Goal: Task Accomplishment & Management: Use online tool/utility

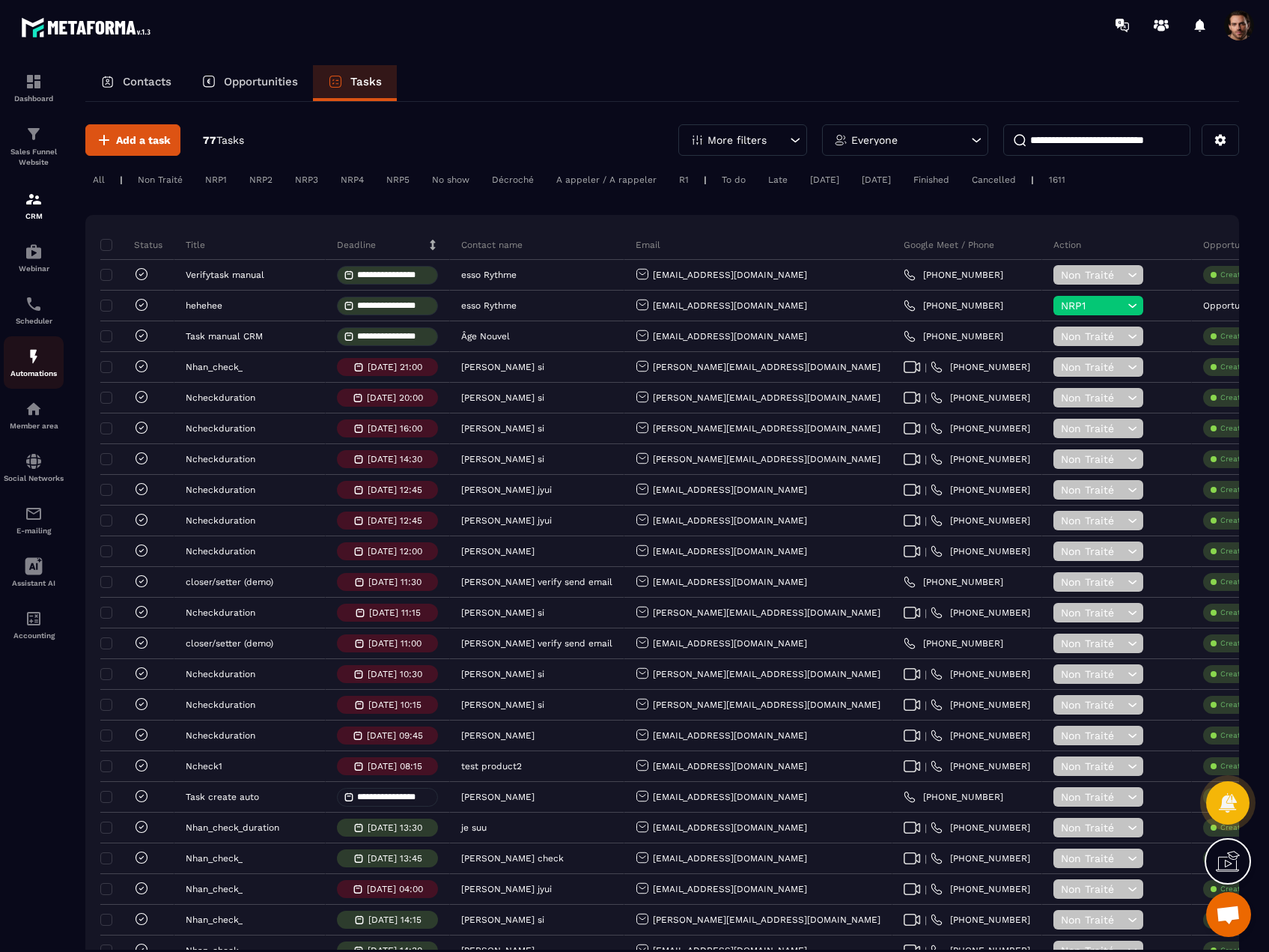
click at [43, 369] on p "Automations" at bounding box center [34, 374] width 60 height 9
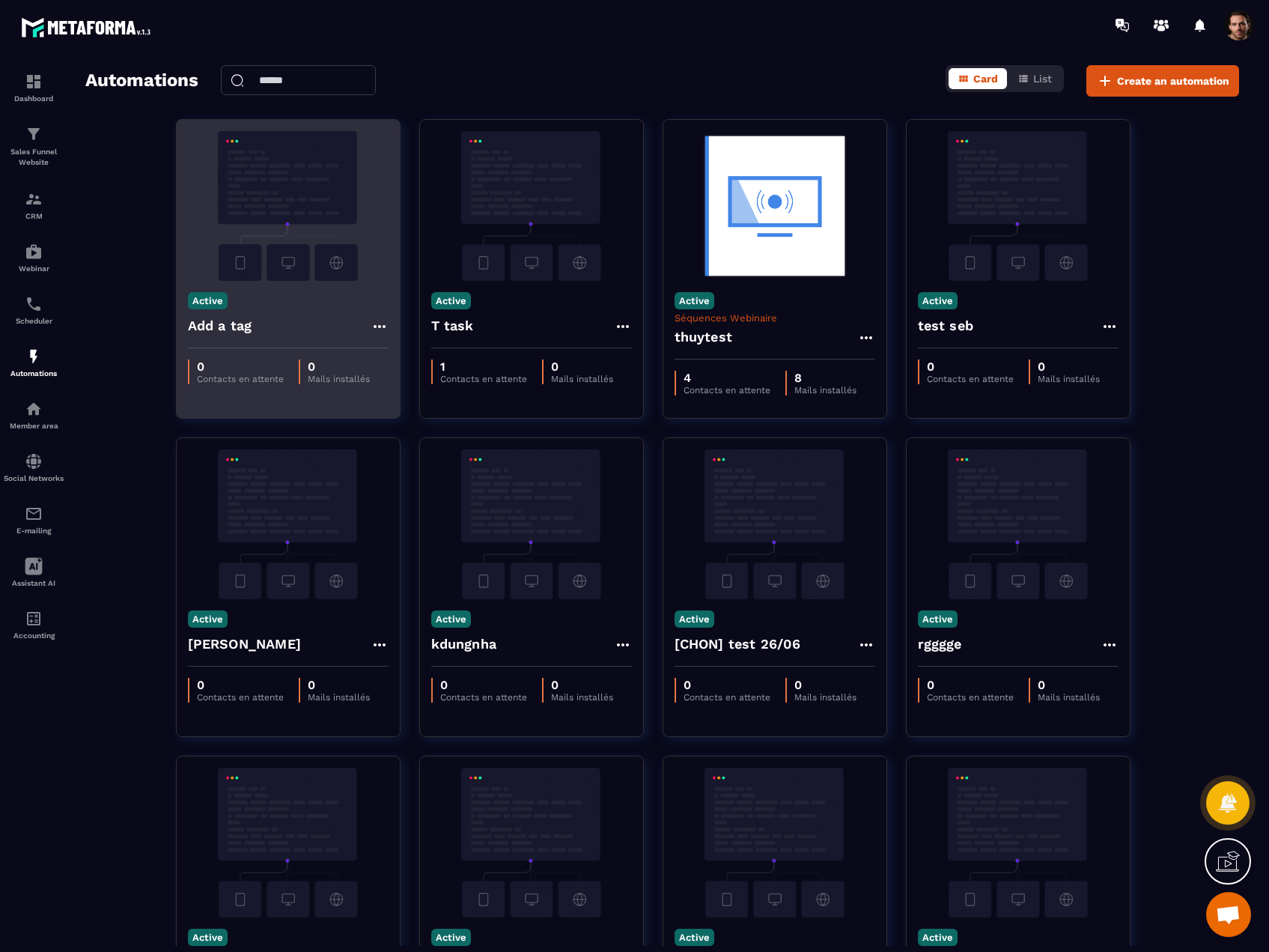
click at [313, 268] on img at bounding box center [288, 206] width 201 height 150
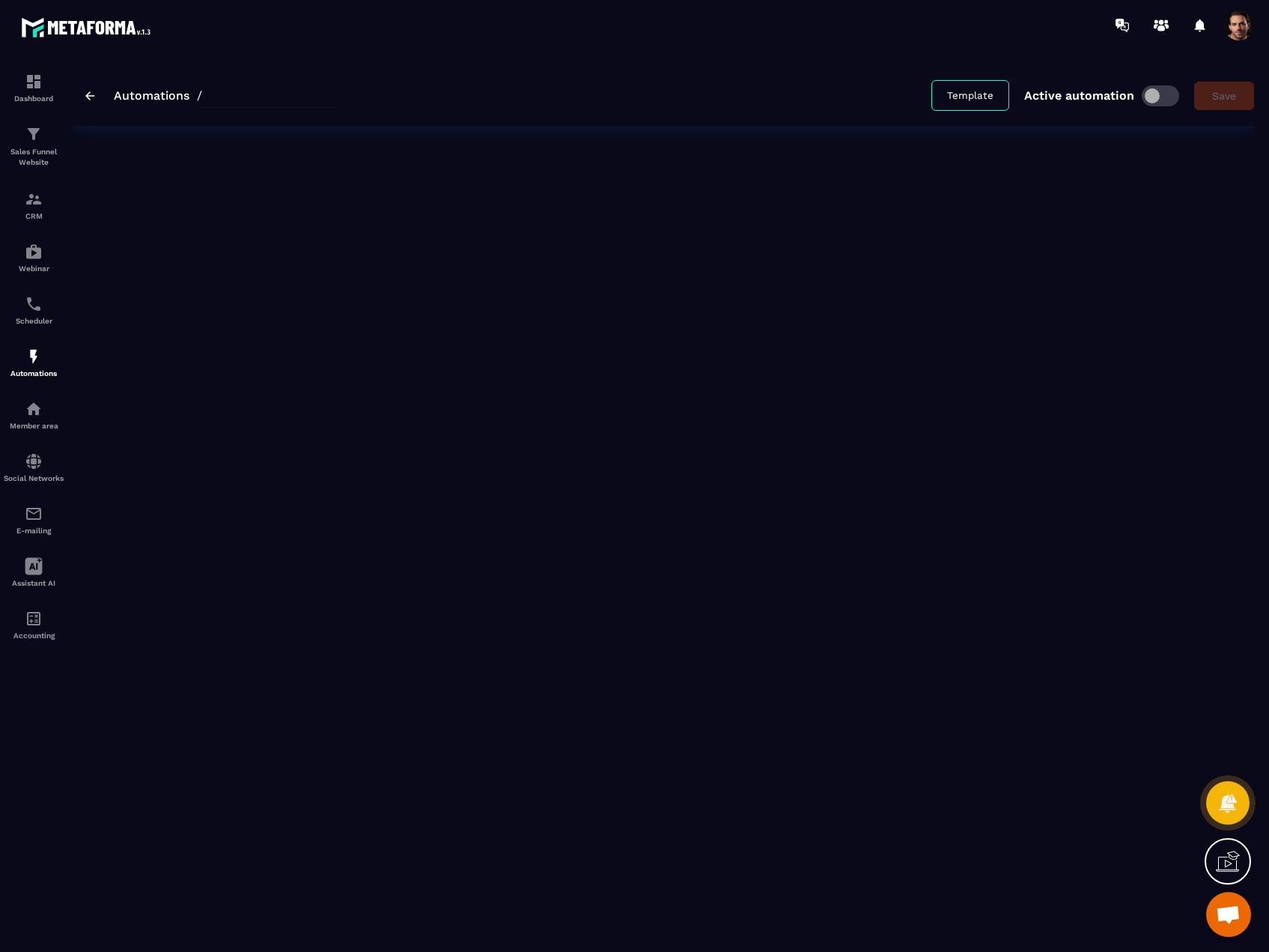
type input "*********"
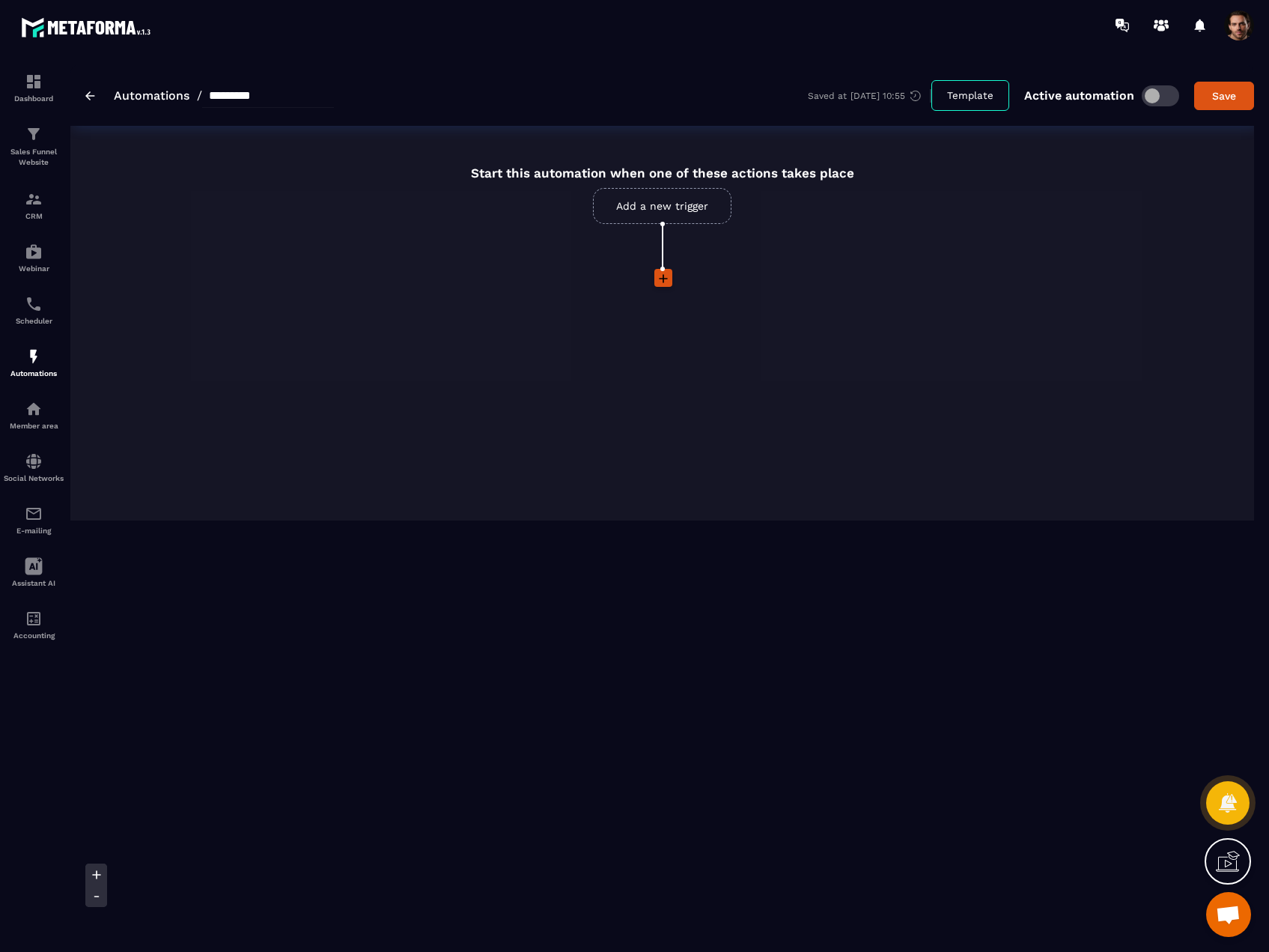
click at [95, 97] on img at bounding box center [90, 96] width 9 height 9
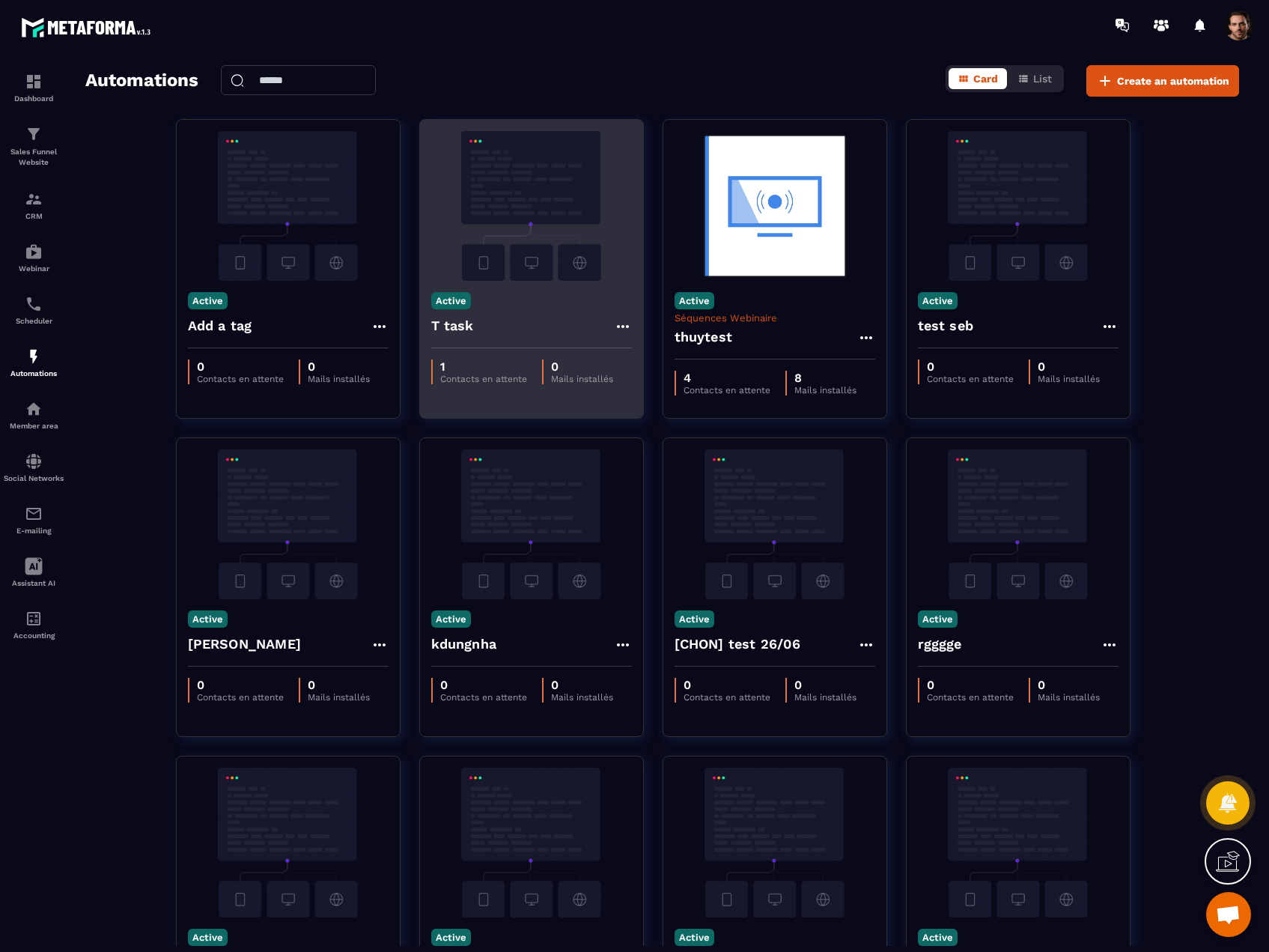
click at [579, 262] on img at bounding box center [531, 206] width 201 height 150
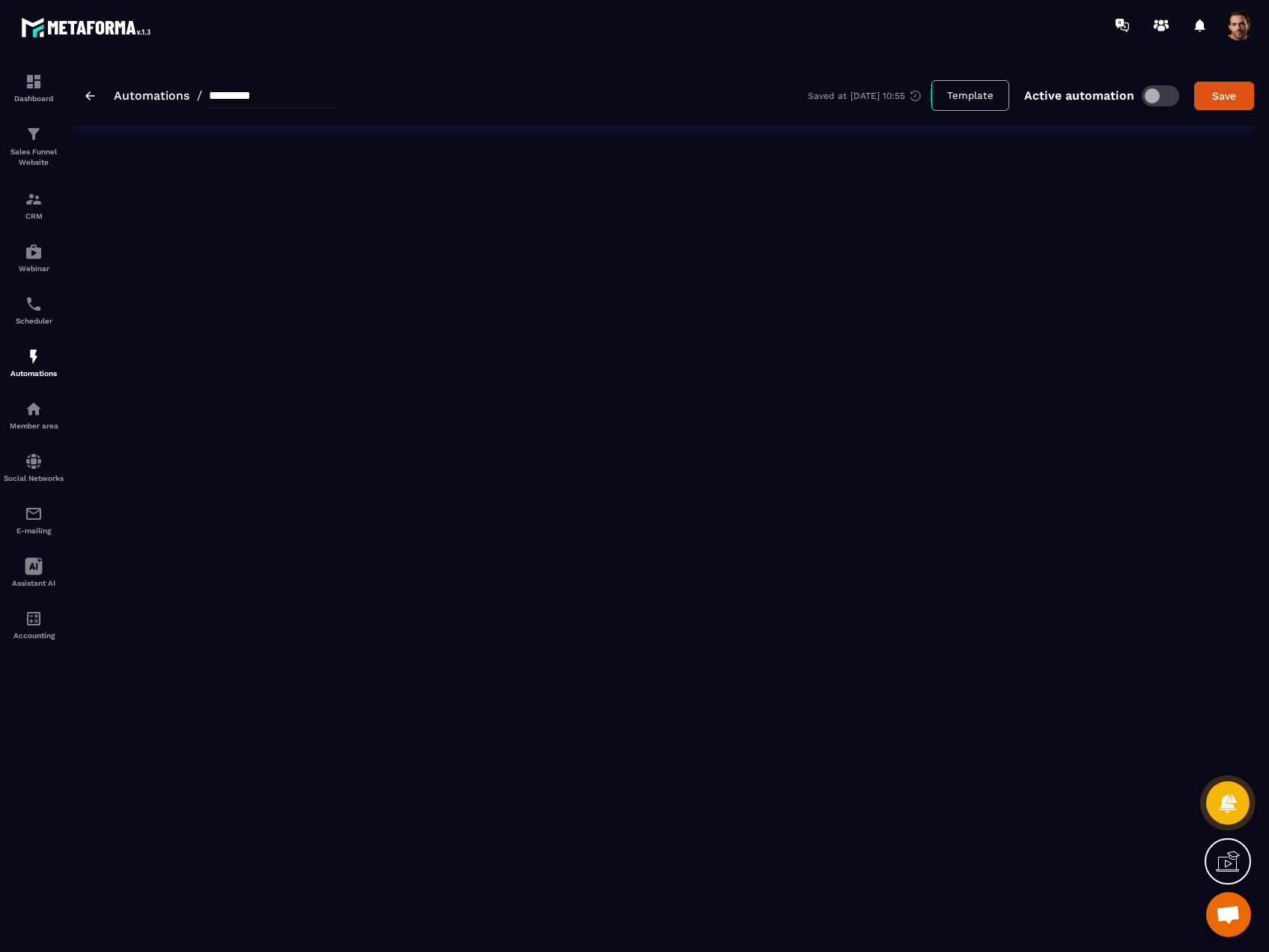
type input "******"
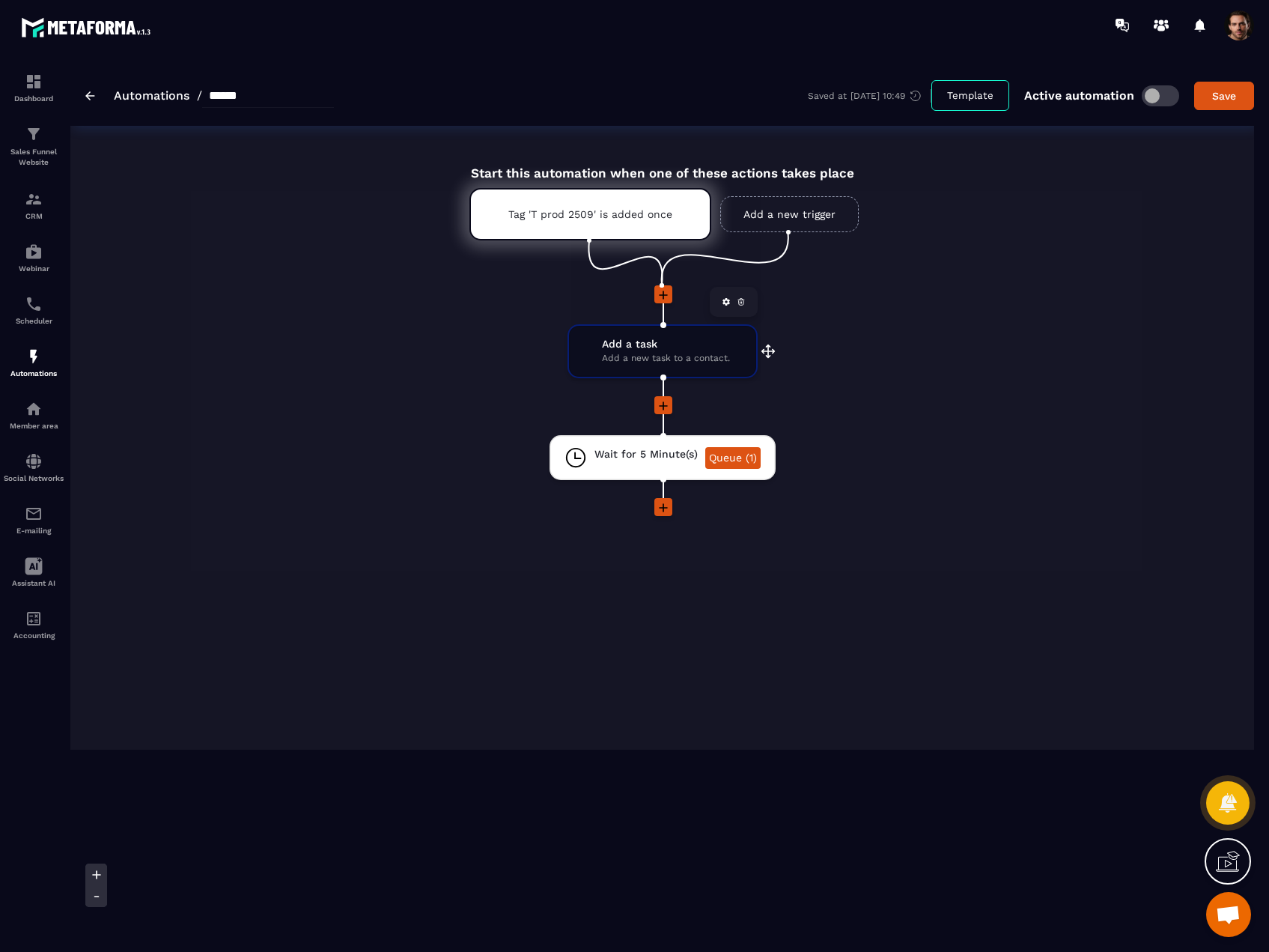
click at [727, 354] on span "Add a new task to a contact." at bounding box center [665, 358] width 128 height 15
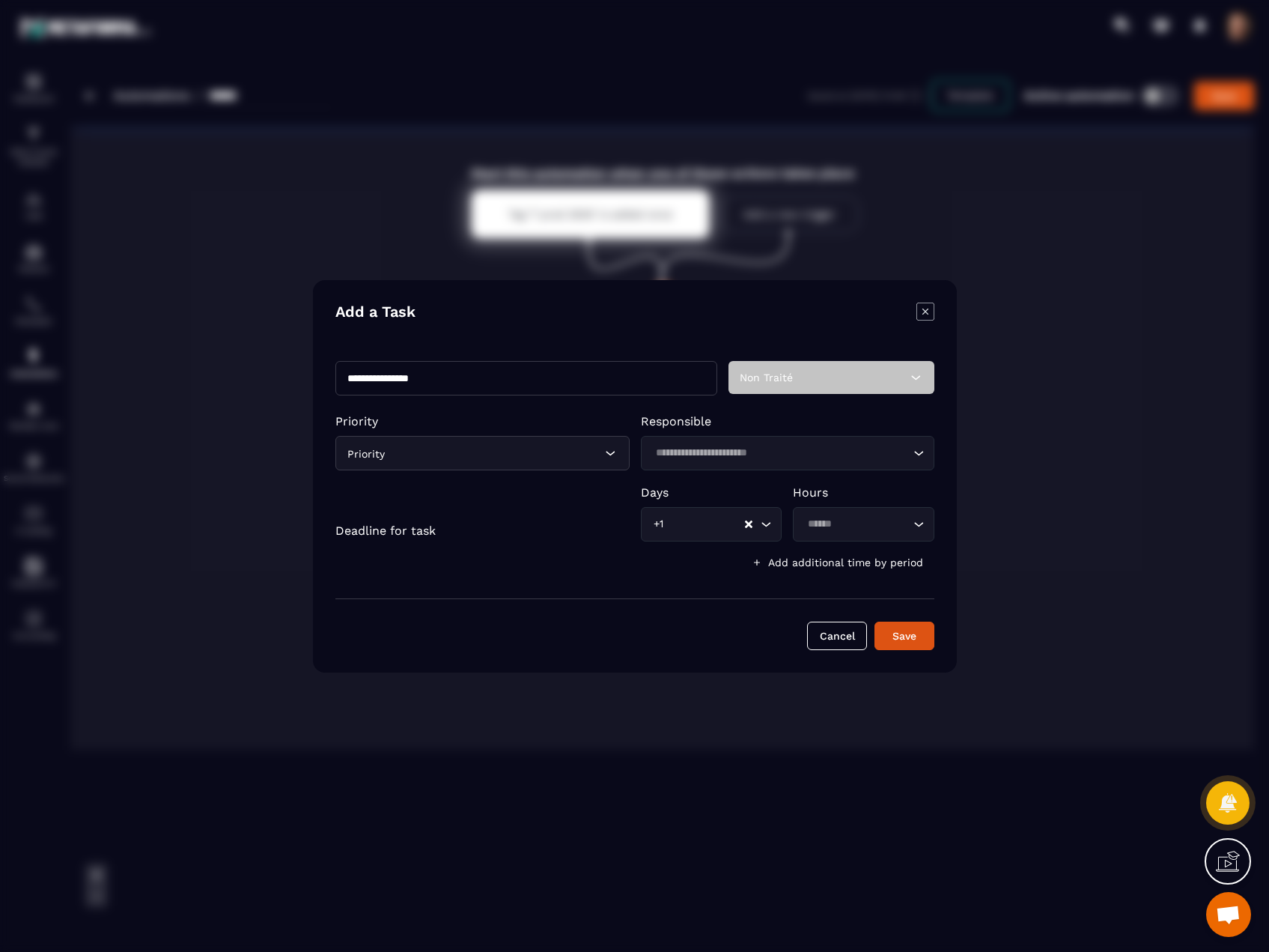
click at [525, 373] on input "**********" at bounding box center [527, 378] width 382 height 34
click at [929, 309] on icon "Modal window" at bounding box center [925, 311] width 18 height 18
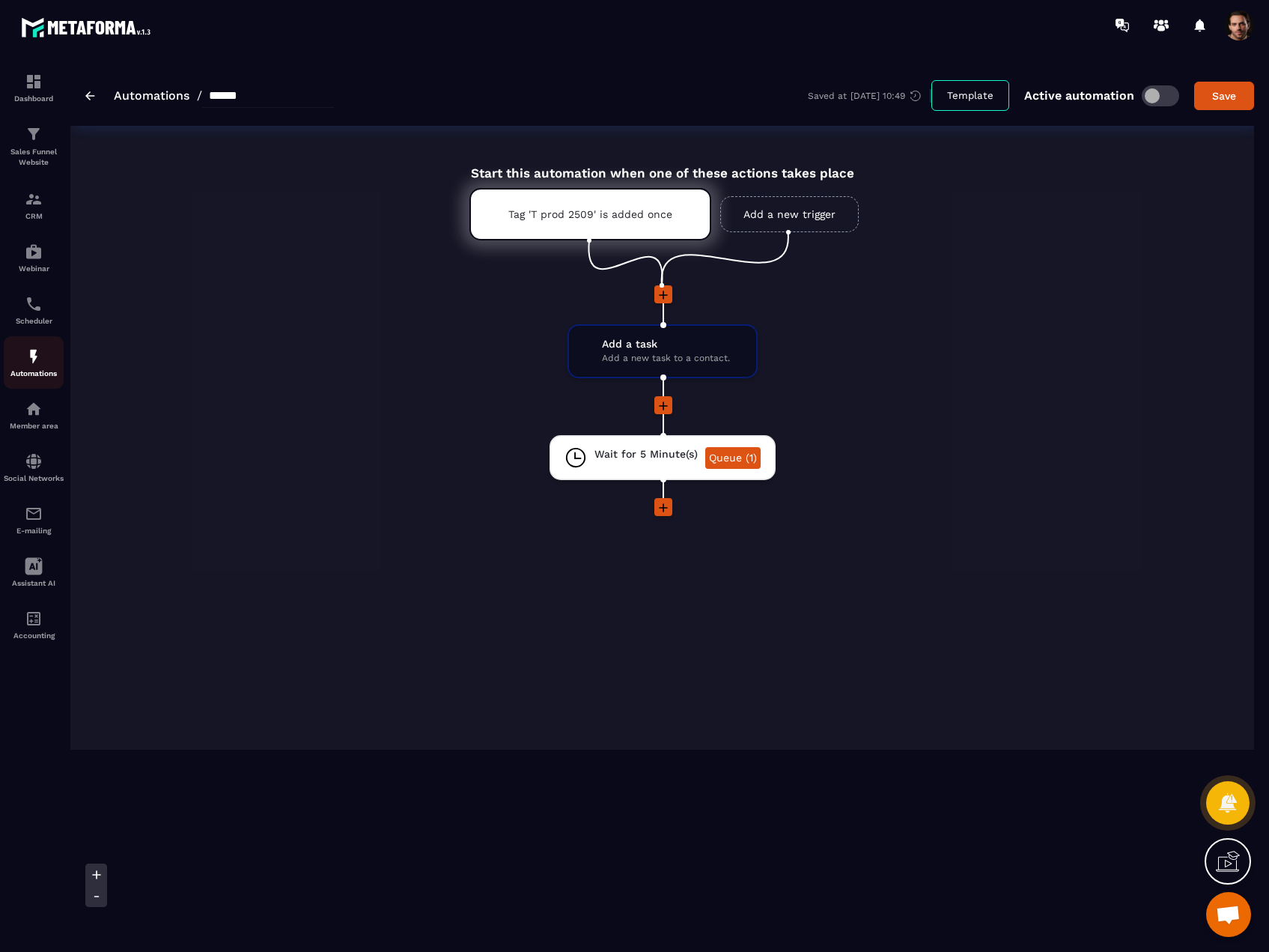
click at [29, 362] on img at bounding box center [34, 356] width 18 height 18
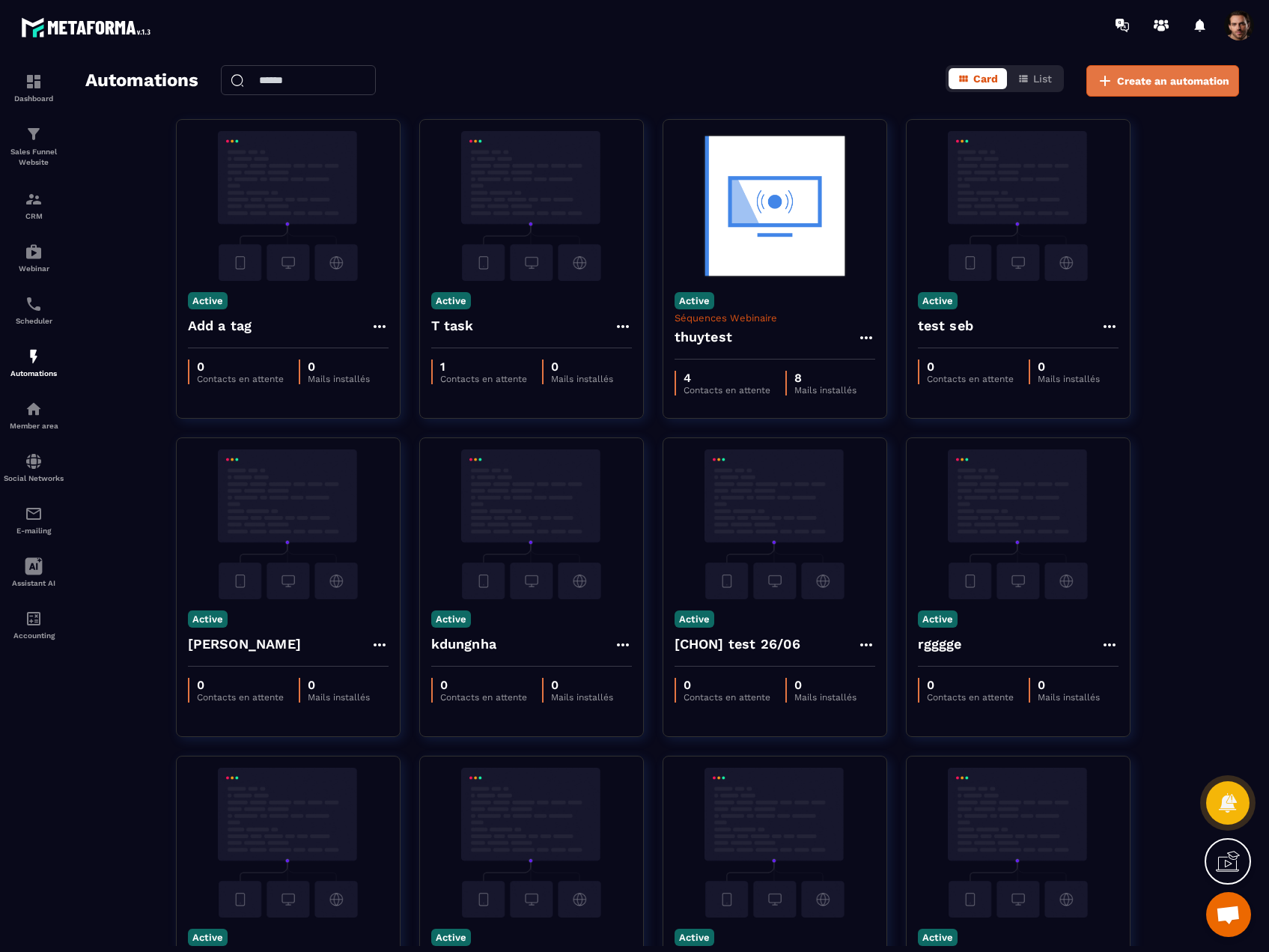
click at [1160, 81] on span "Create an automation" at bounding box center [1173, 80] width 112 height 15
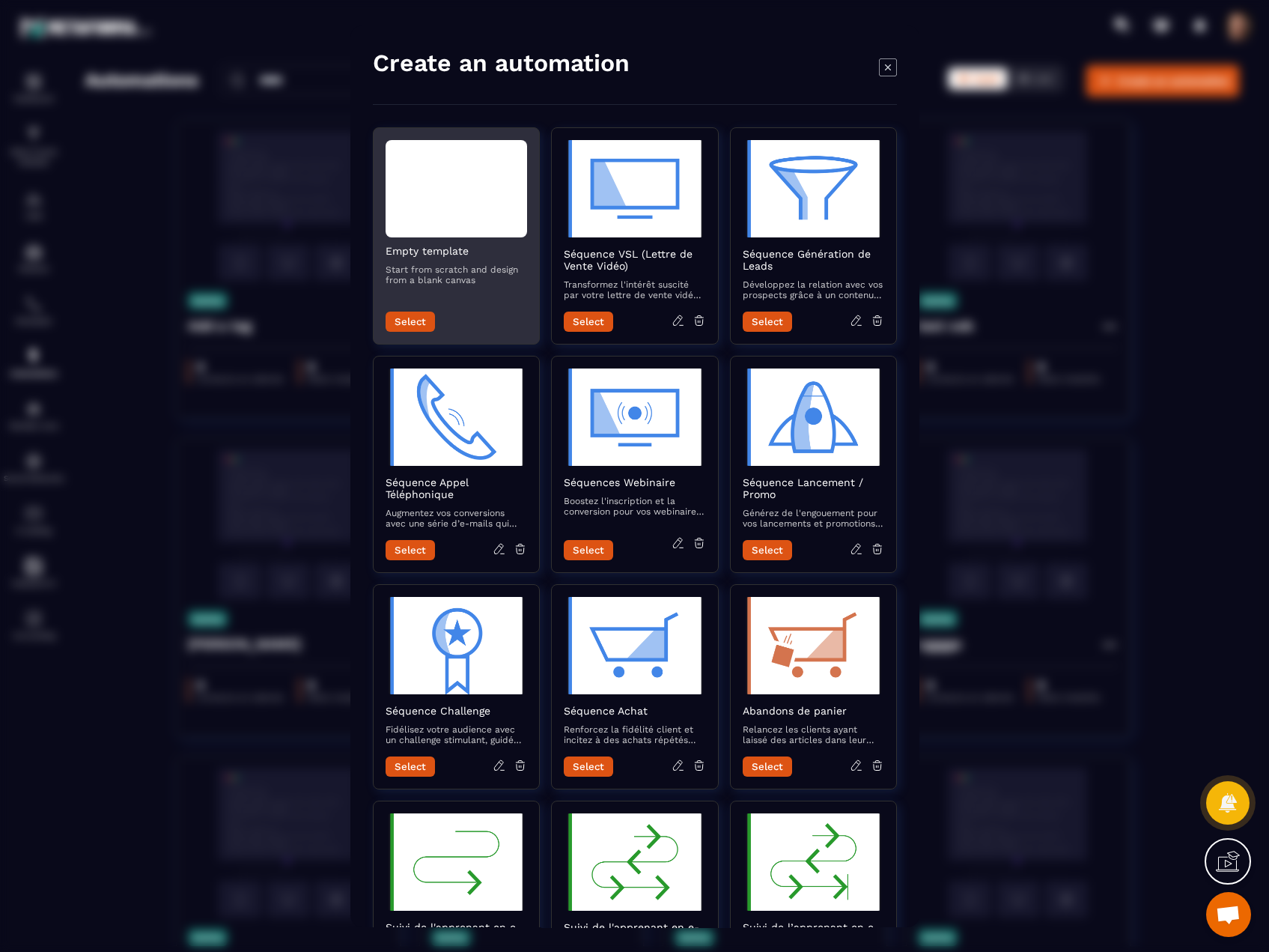
click at [467, 212] on div "Modal window" at bounding box center [456, 189] width 141 height 97
click at [397, 318] on button "Select" at bounding box center [410, 321] width 49 height 20
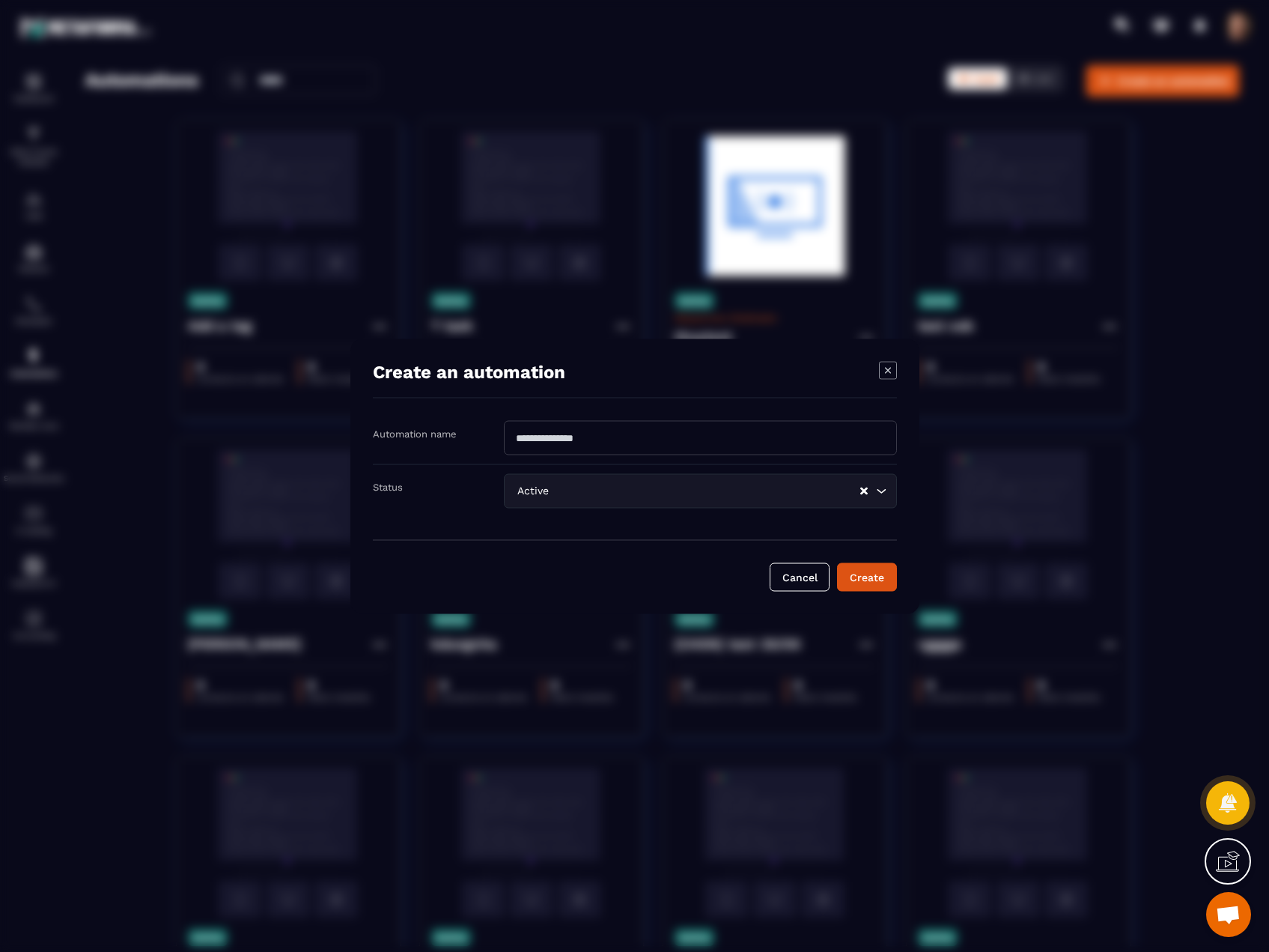
click at [573, 443] on input "Modal window" at bounding box center [700, 437] width 393 height 34
type input "**********"
click at [855, 570] on button "Create" at bounding box center [867, 576] width 60 height 28
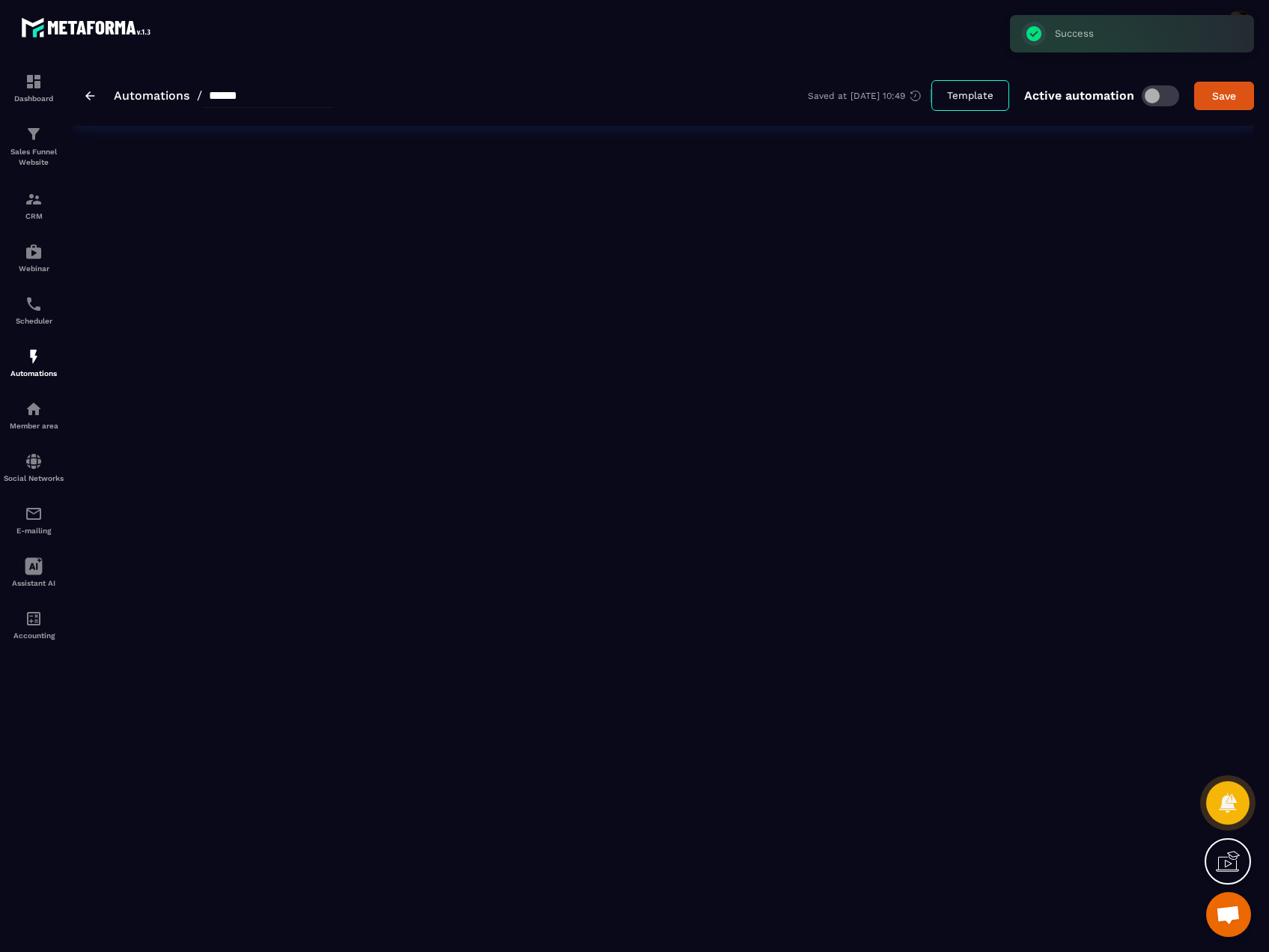
type input "**********"
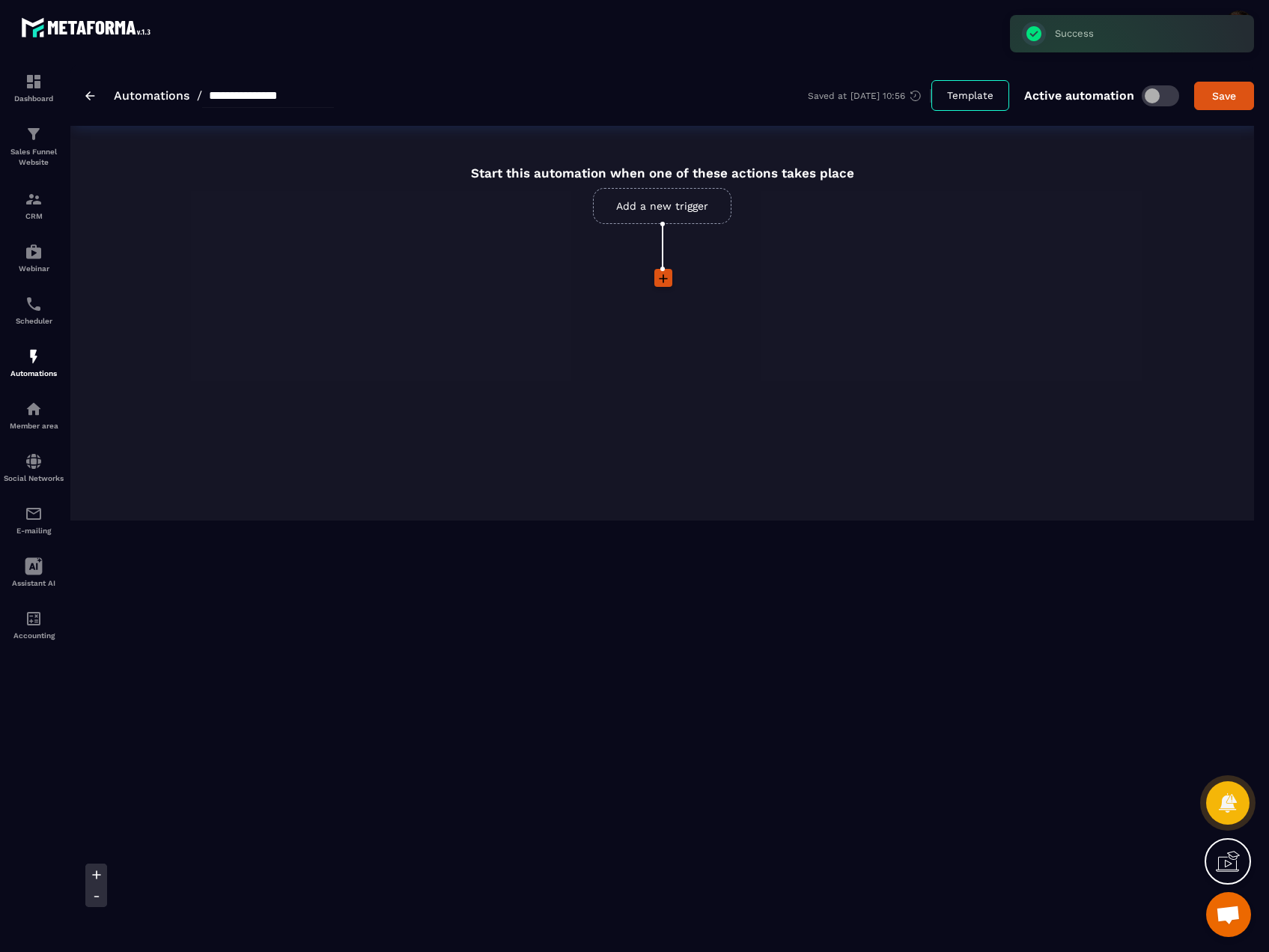
click at [684, 210] on link "Add a new trigger" at bounding box center [662, 206] width 139 height 36
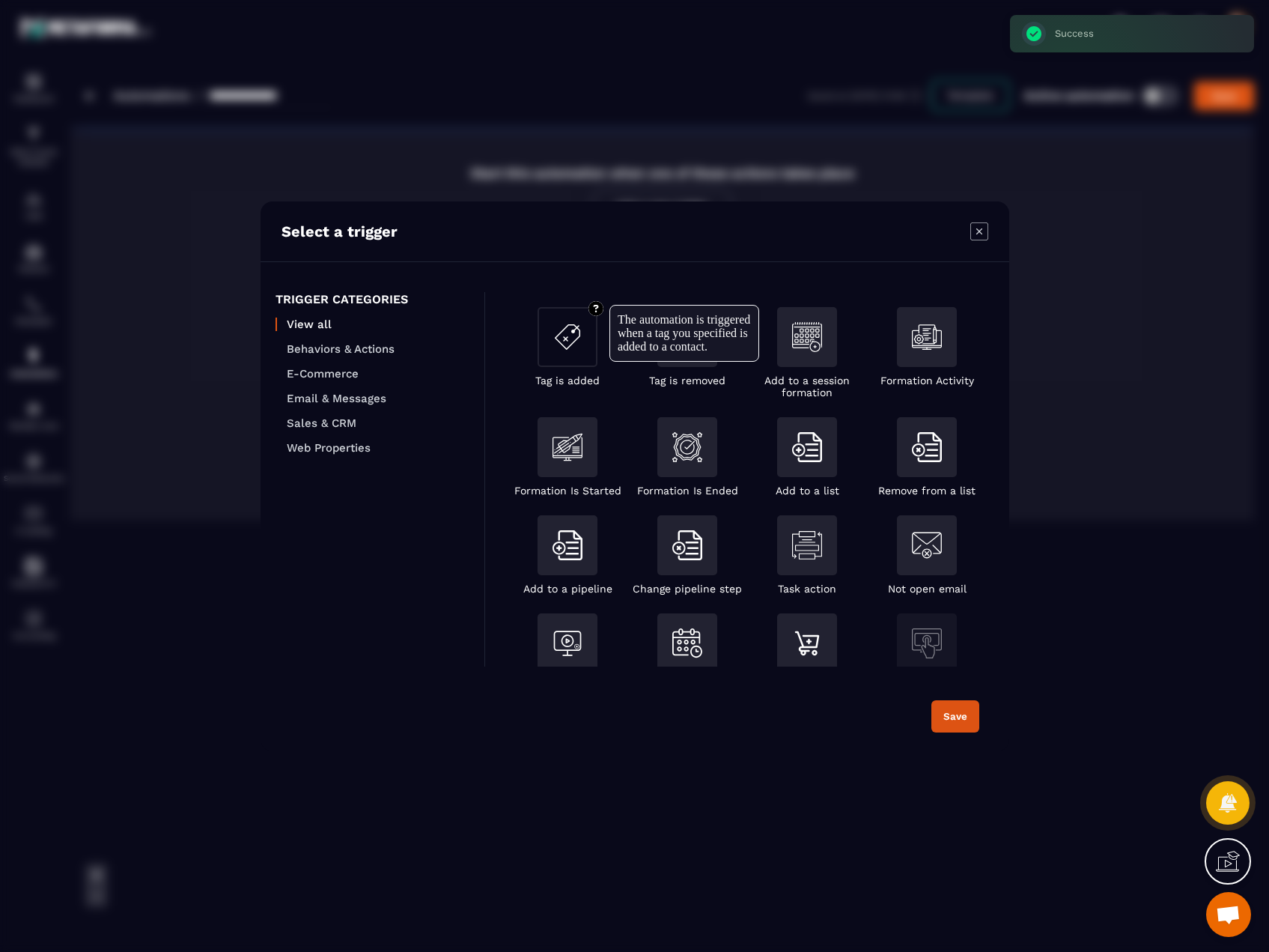
click at [574, 340] on img "Modal window" at bounding box center [567, 337] width 30 height 30
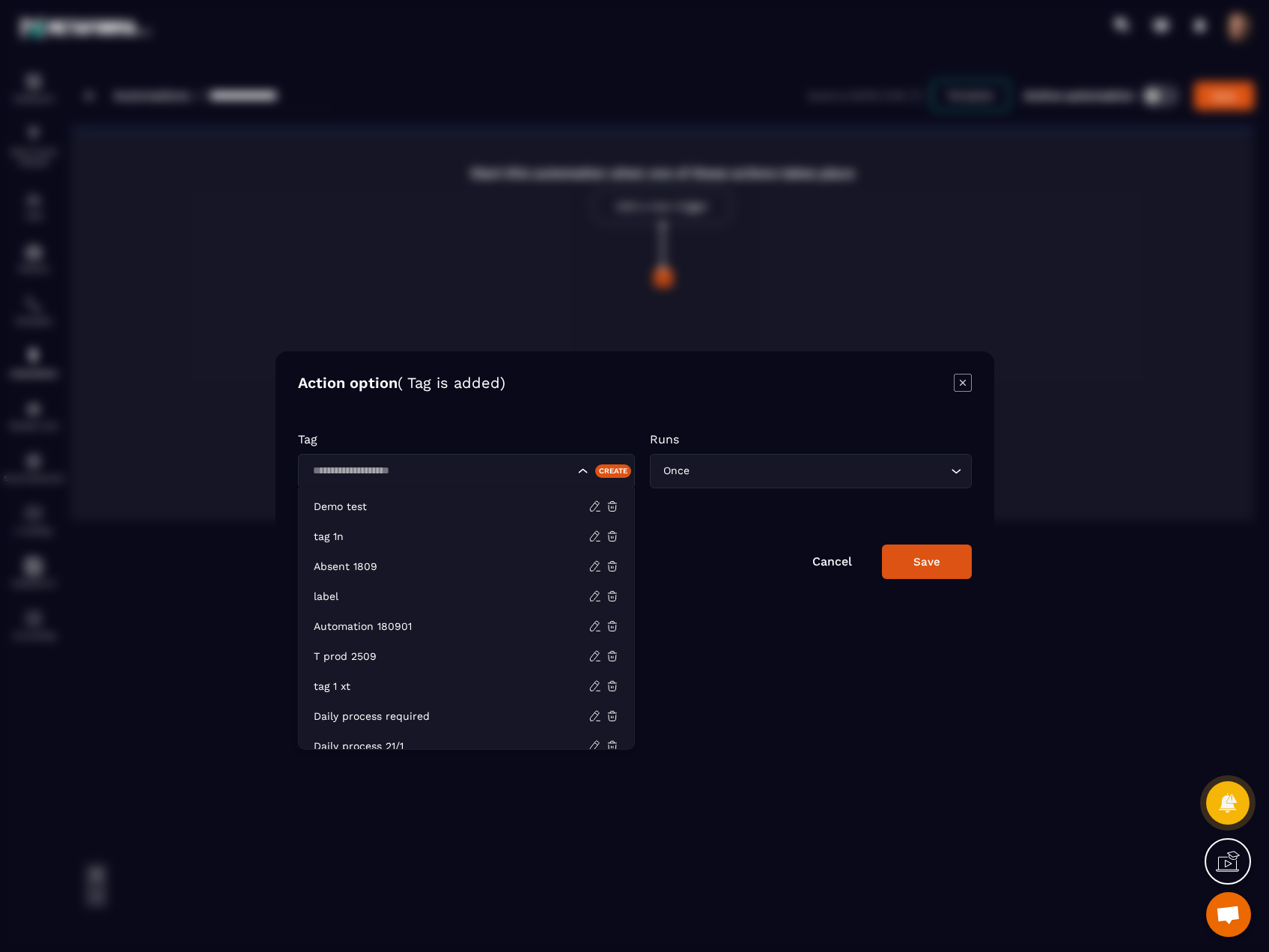
click at [454, 474] on input "Search for option" at bounding box center [441, 471] width 267 height 16
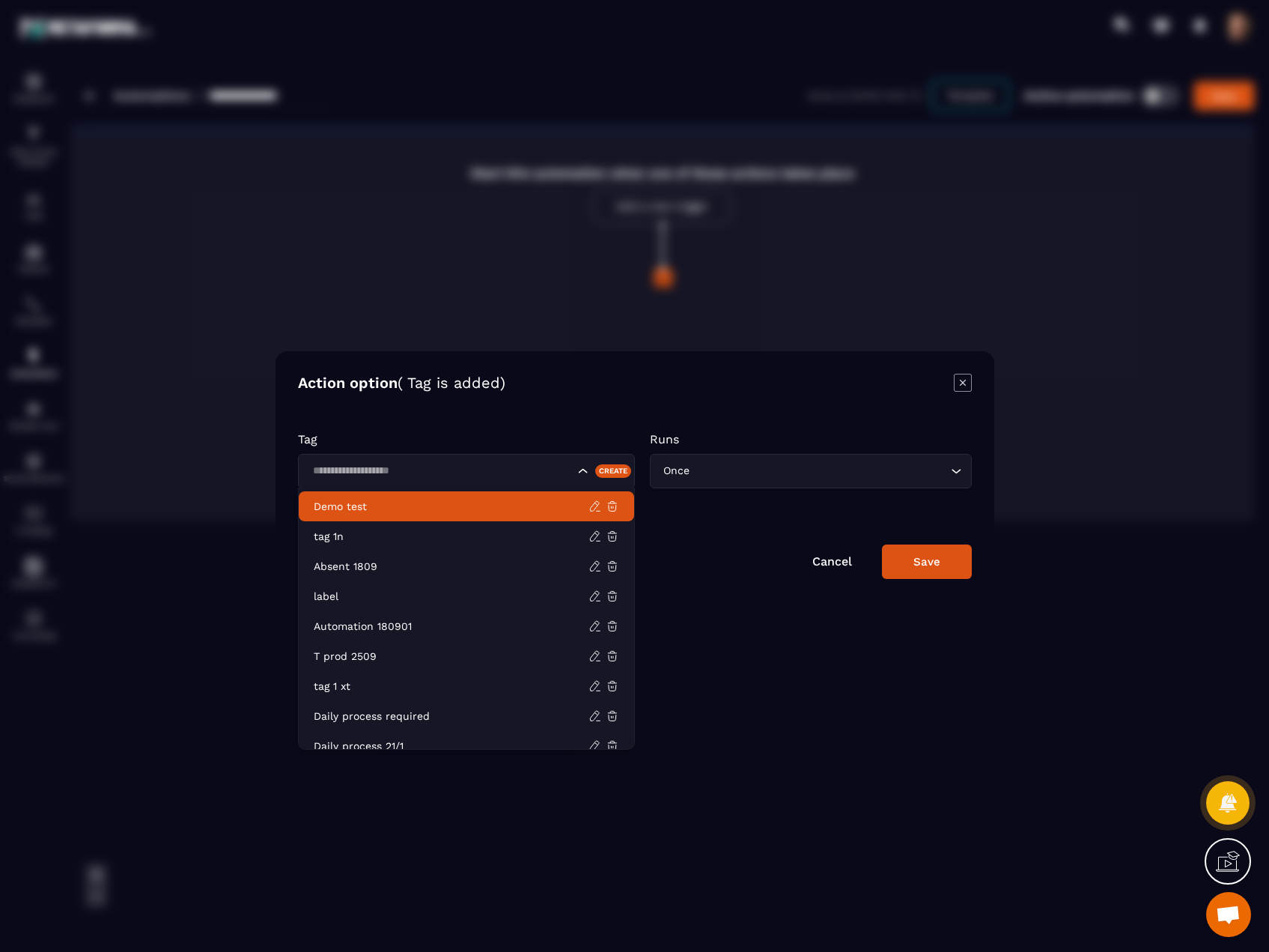
click at [375, 498] on p "Demo test" at bounding box center [450, 505] width 275 height 15
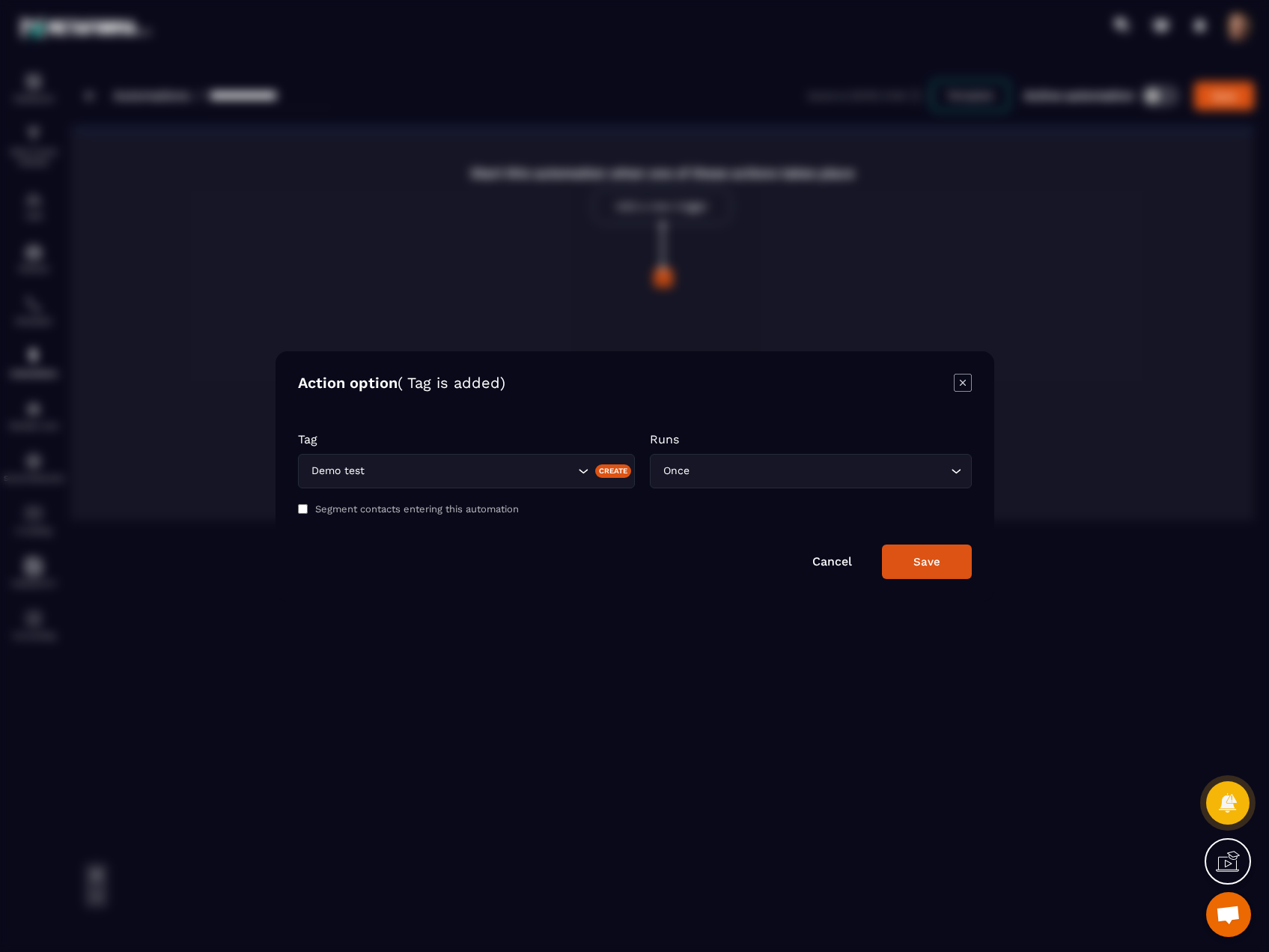
click at [918, 574] on button "Save" at bounding box center [927, 561] width 90 height 34
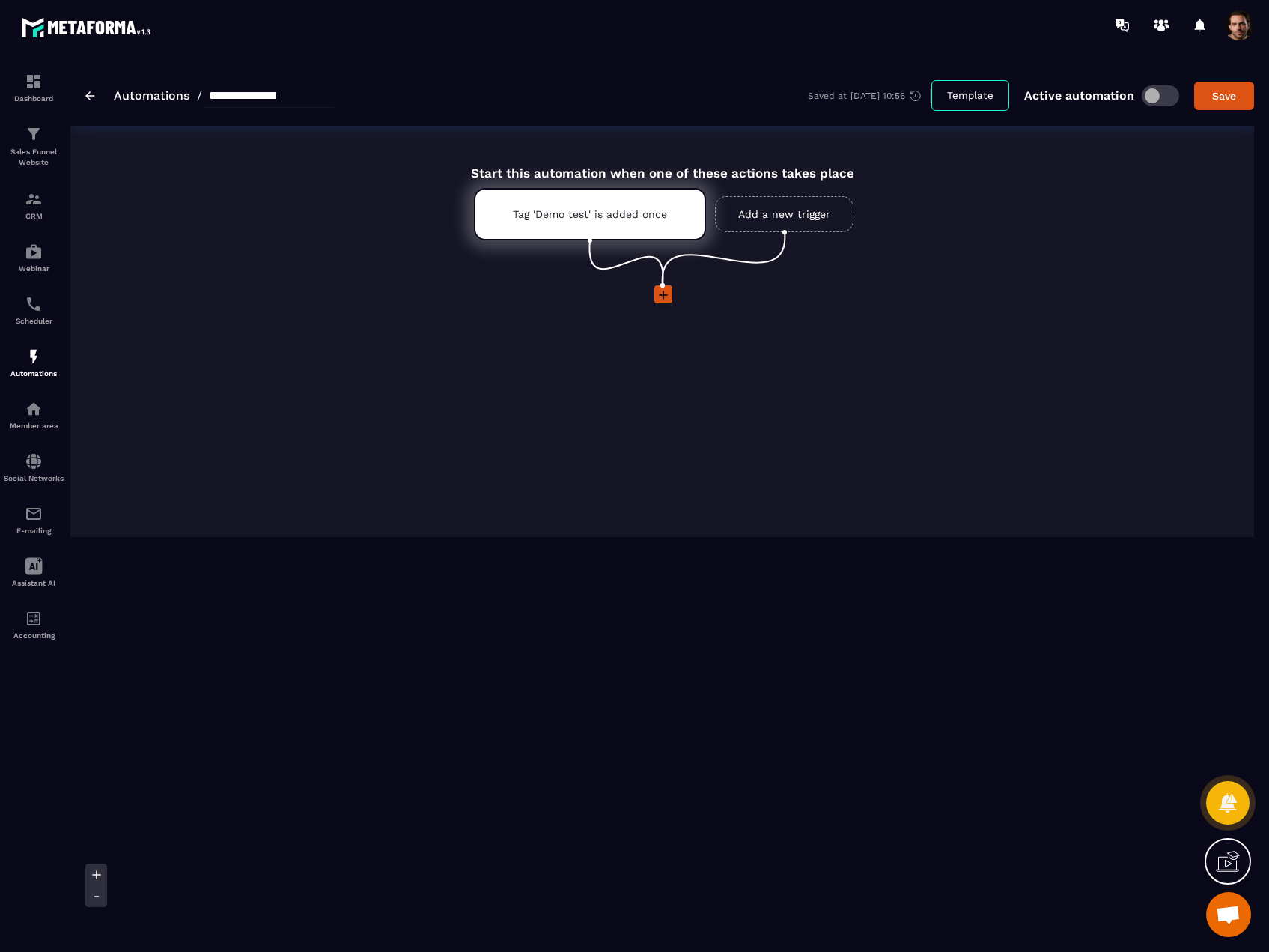
click at [662, 296] on icon at bounding box center [663, 294] width 15 height 15
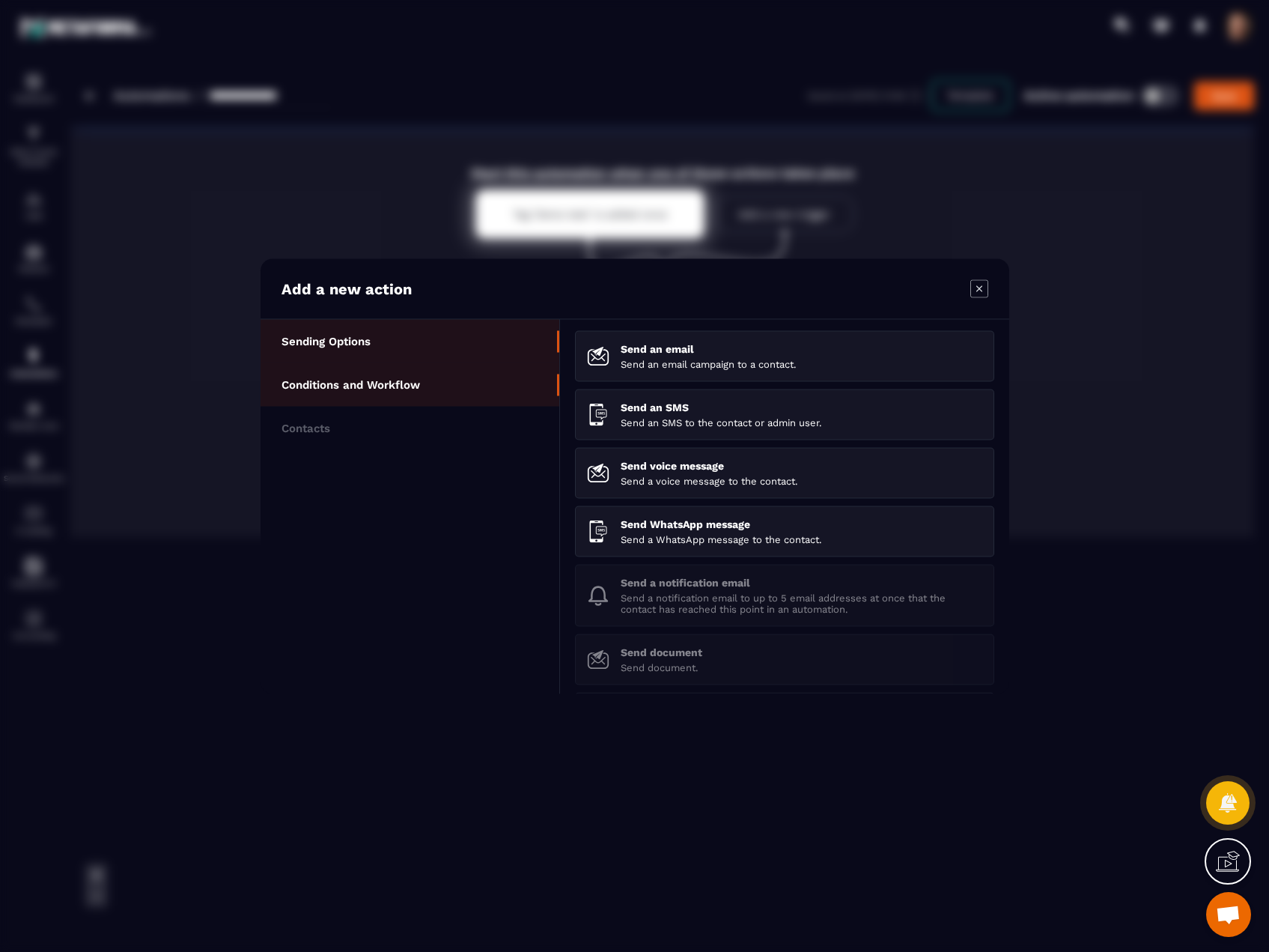
click at [371, 389] on p "Conditions and Workflow" at bounding box center [350, 384] width 139 height 14
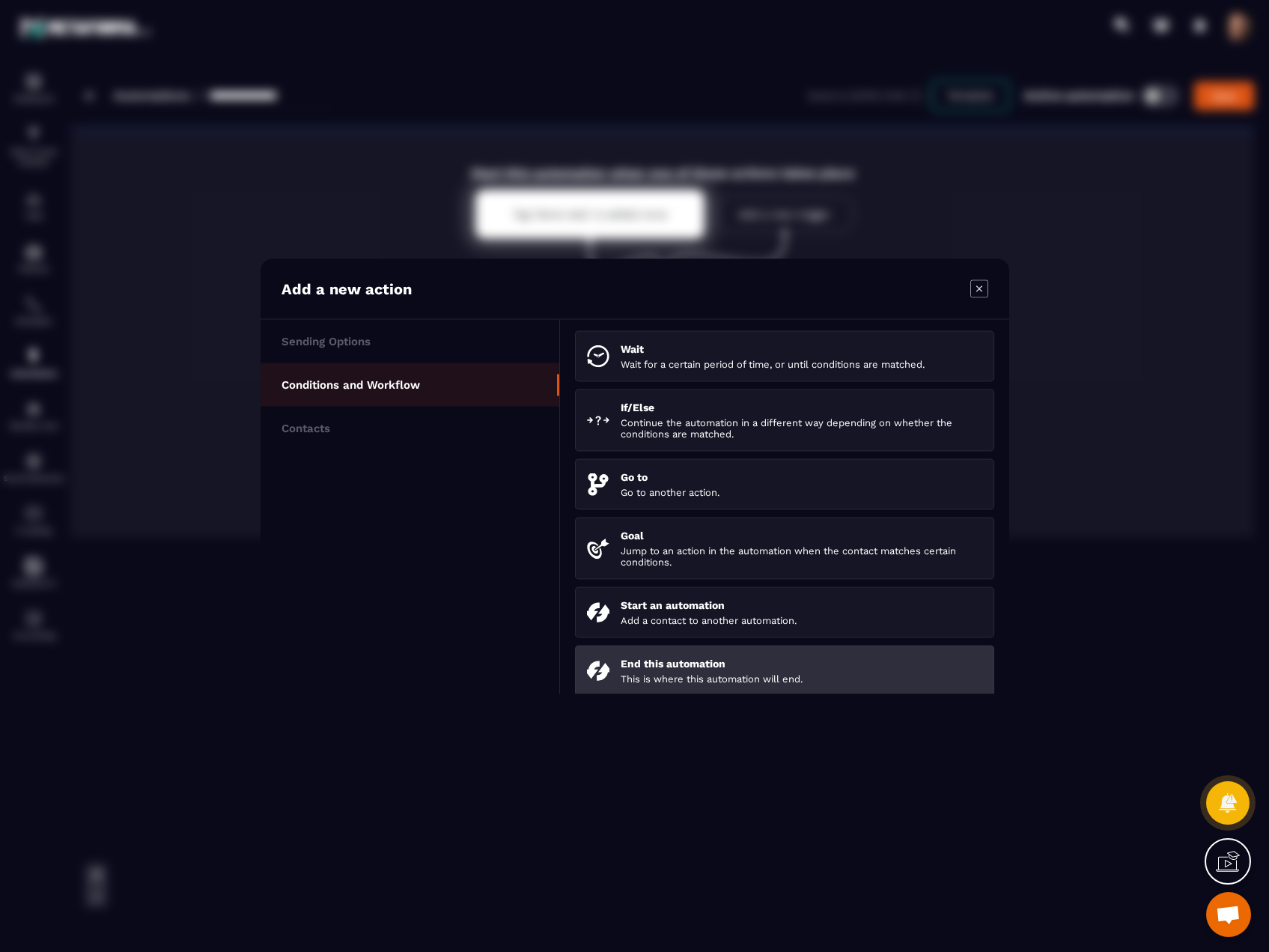
scroll to position [138, 0]
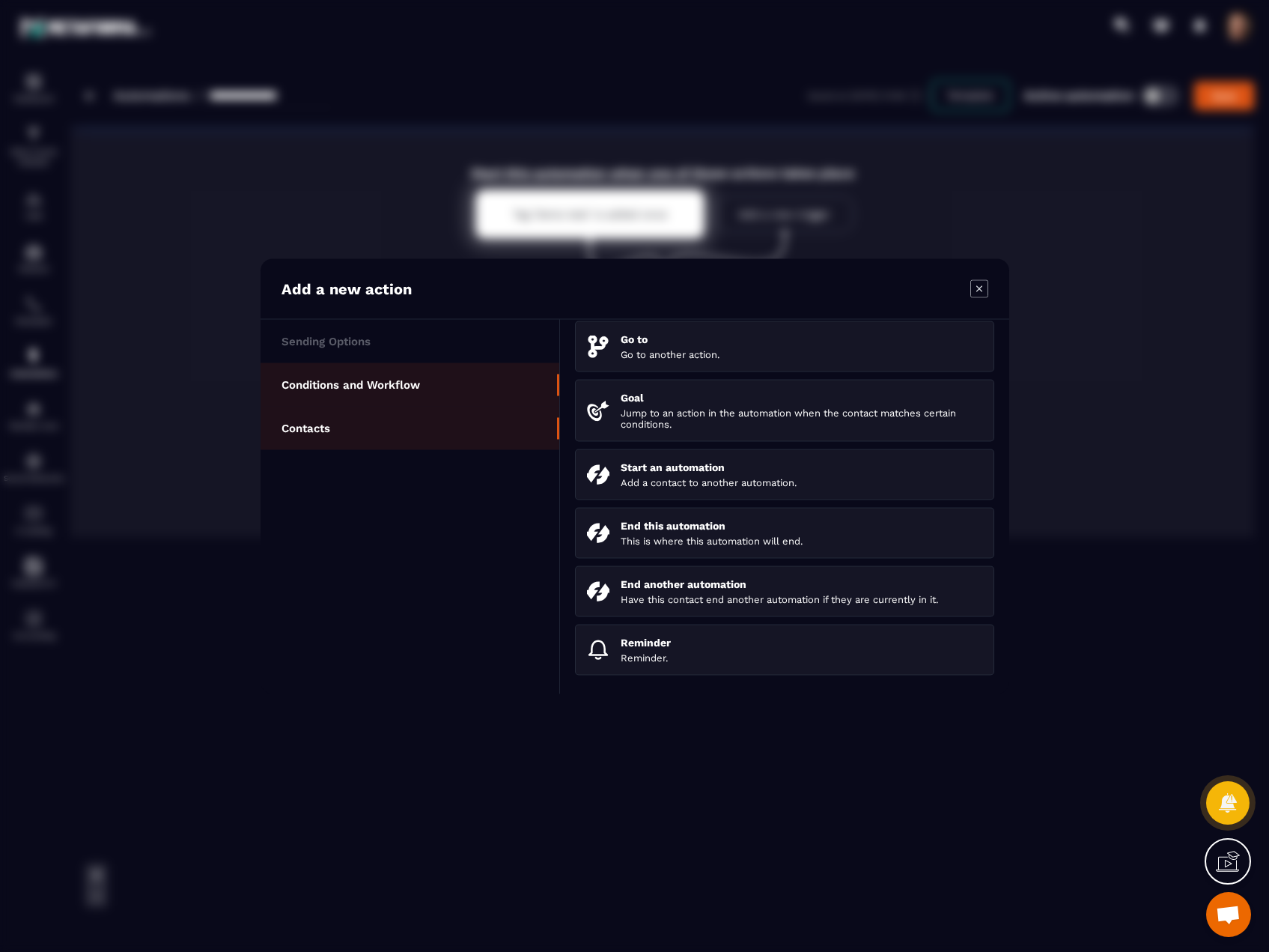
click at [356, 435] on li "Contacts" at bounding box center [410, 427] width 299 height 43
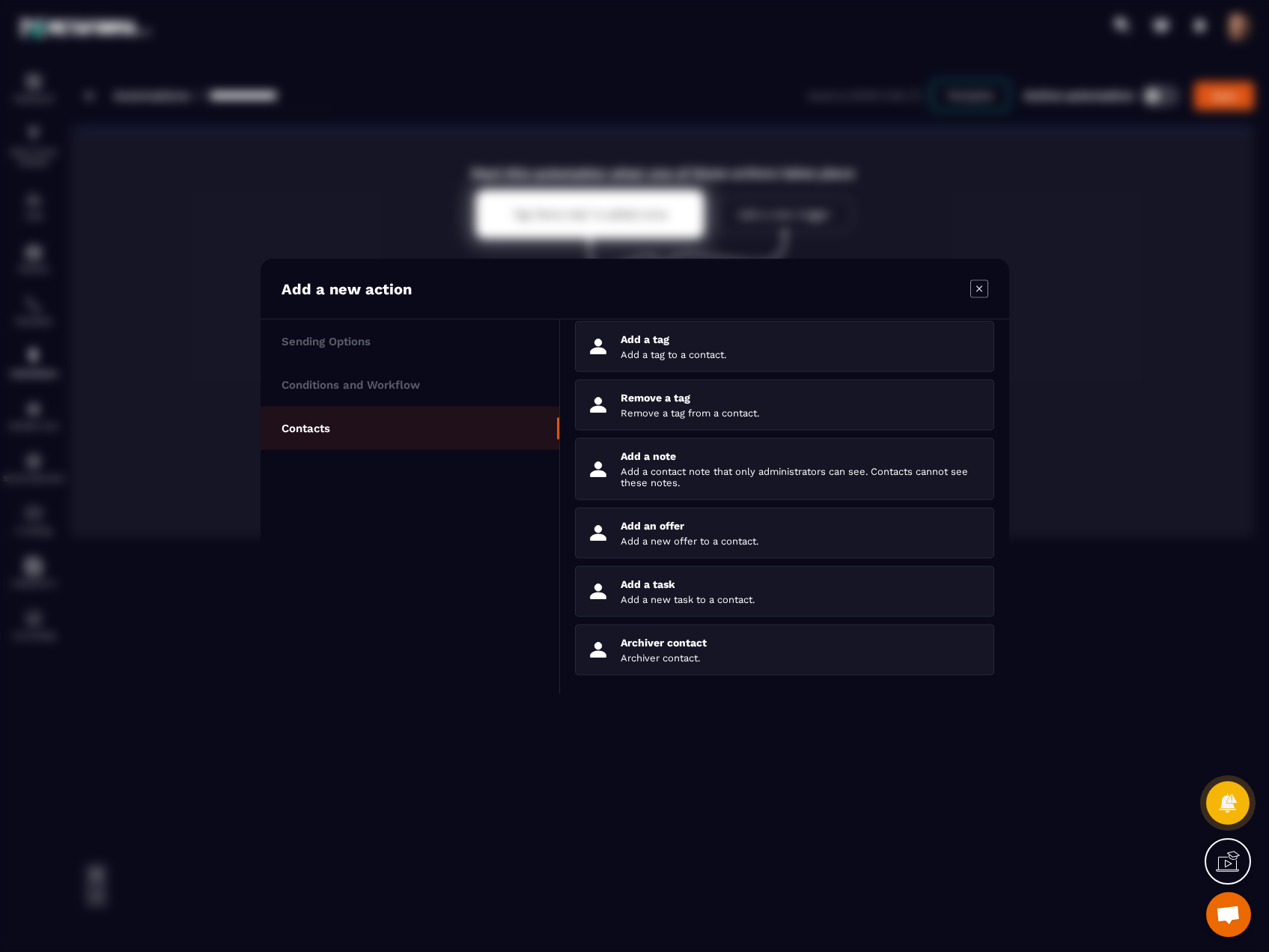
scroll to position [127, 0]
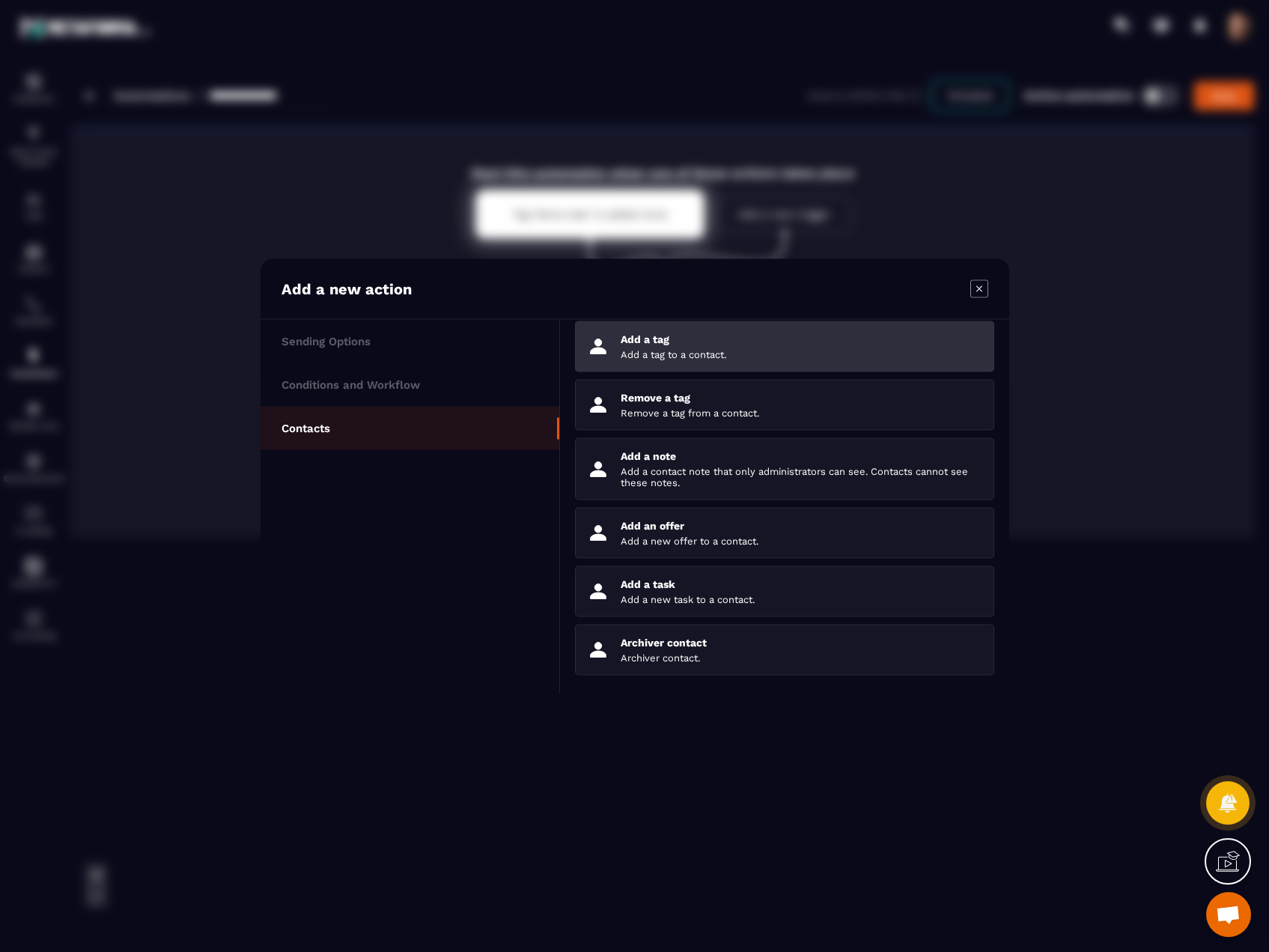
click at [771, 349] on p "Add a tag to a contact." at bounding box center [802, 353] width 362 height 11
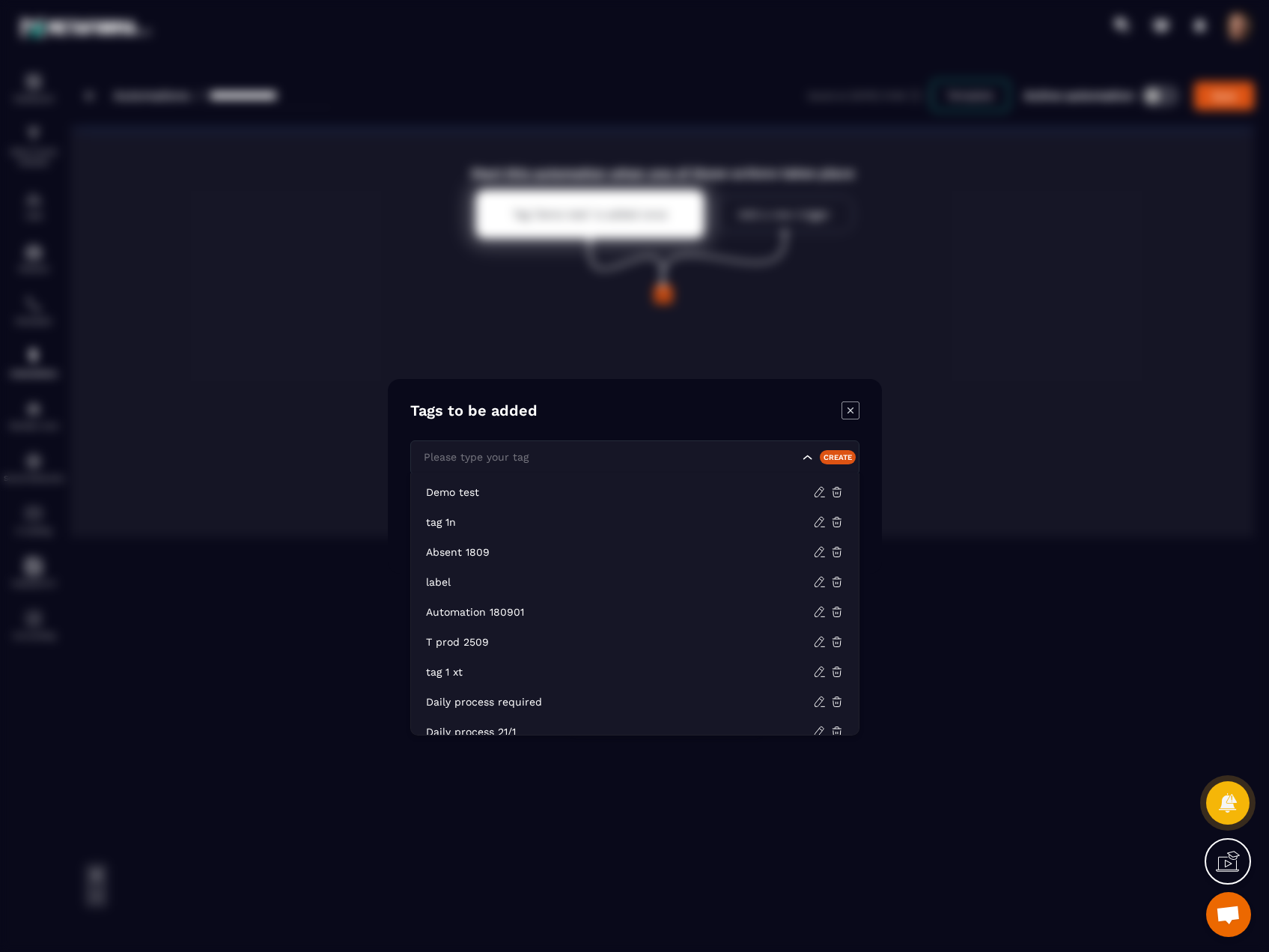
click at [545, 458] on input "Search for option" at bounding box center [610, 456] width 379 height 16
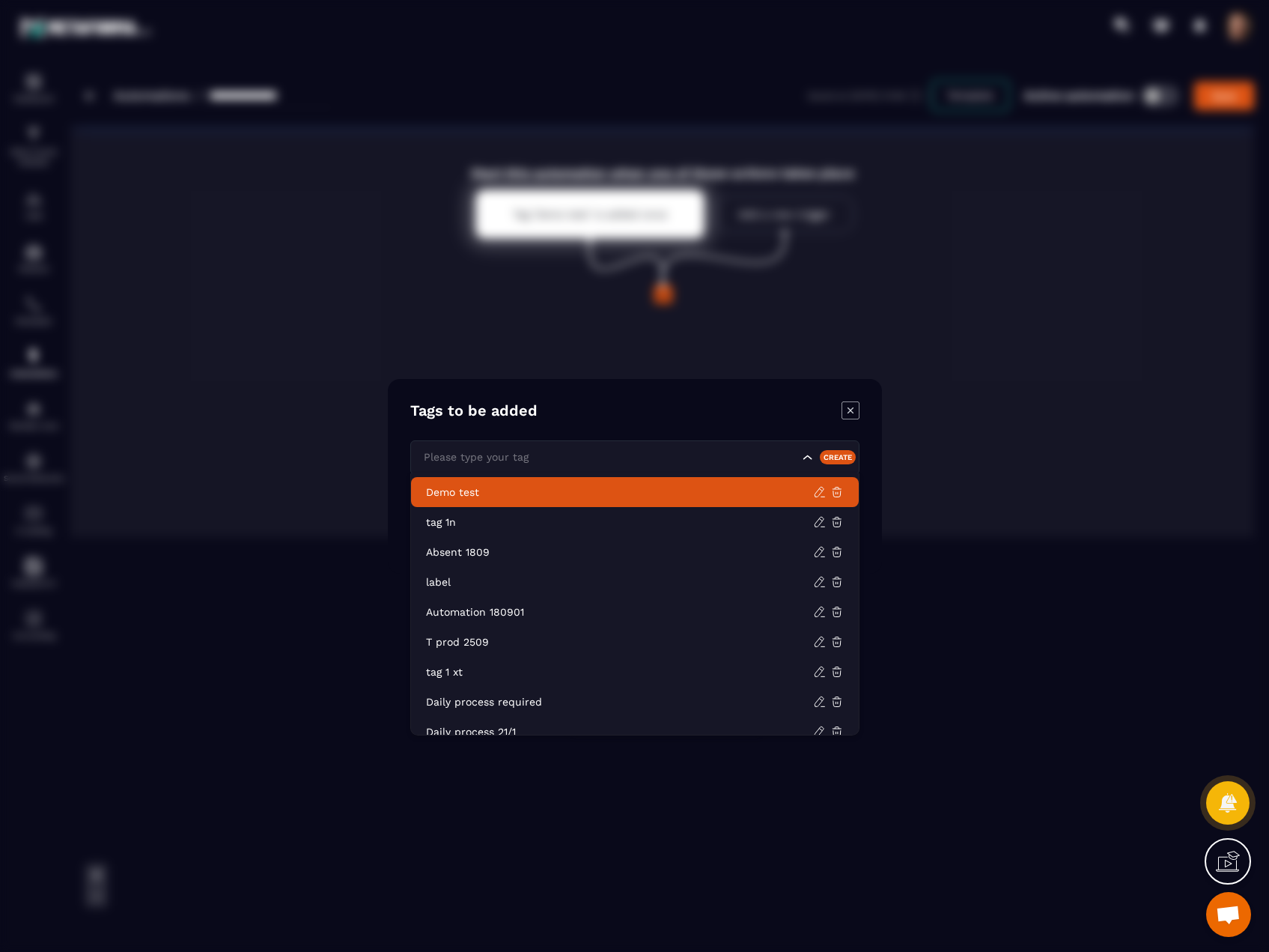
click at [492, 483] on li "Demo test" at bounding box center [635, 491] width 448 height 30
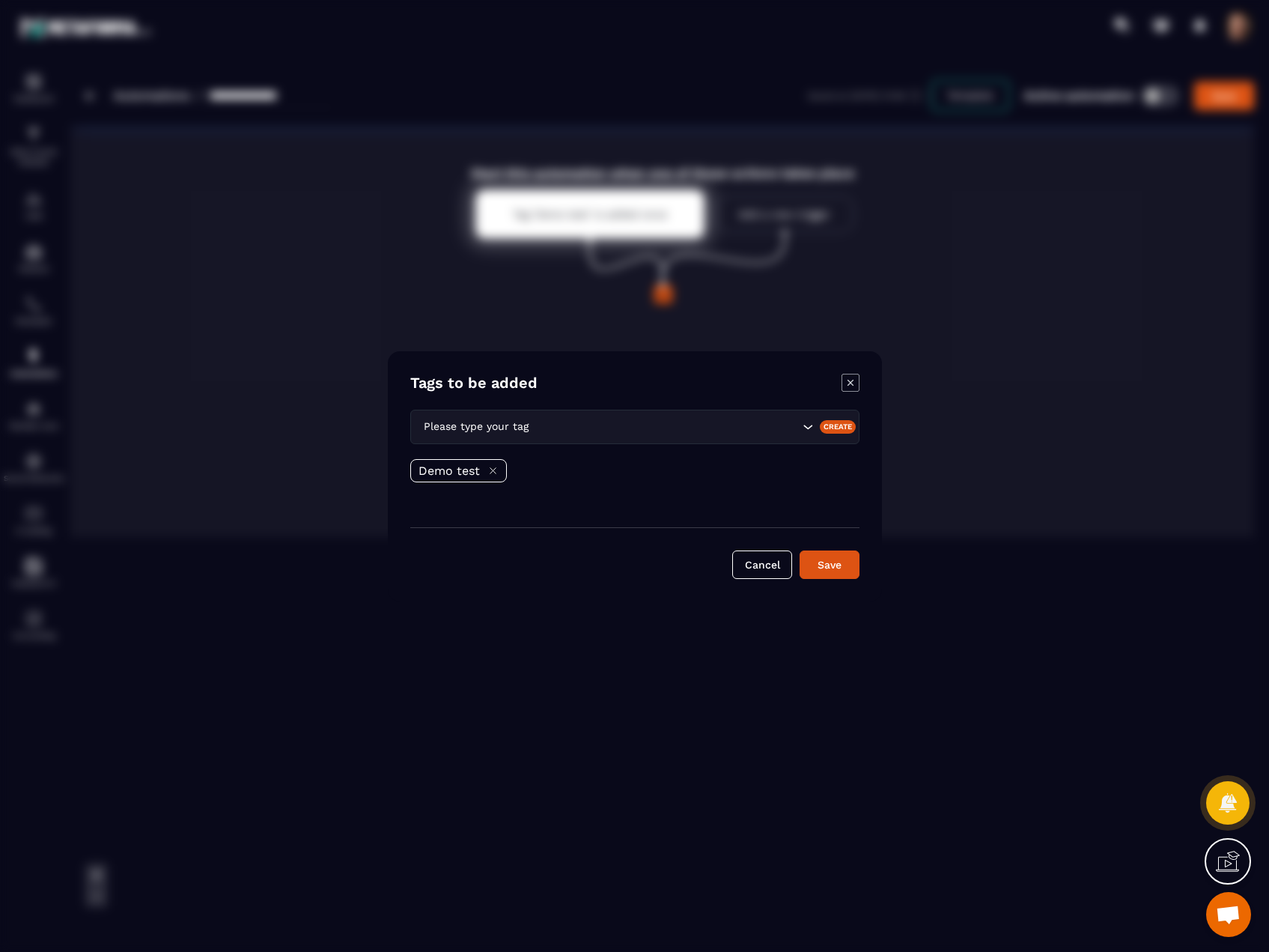
click at [851, 383] on icon "Modal window" at bounding box center [851, 382] width 18 height 18
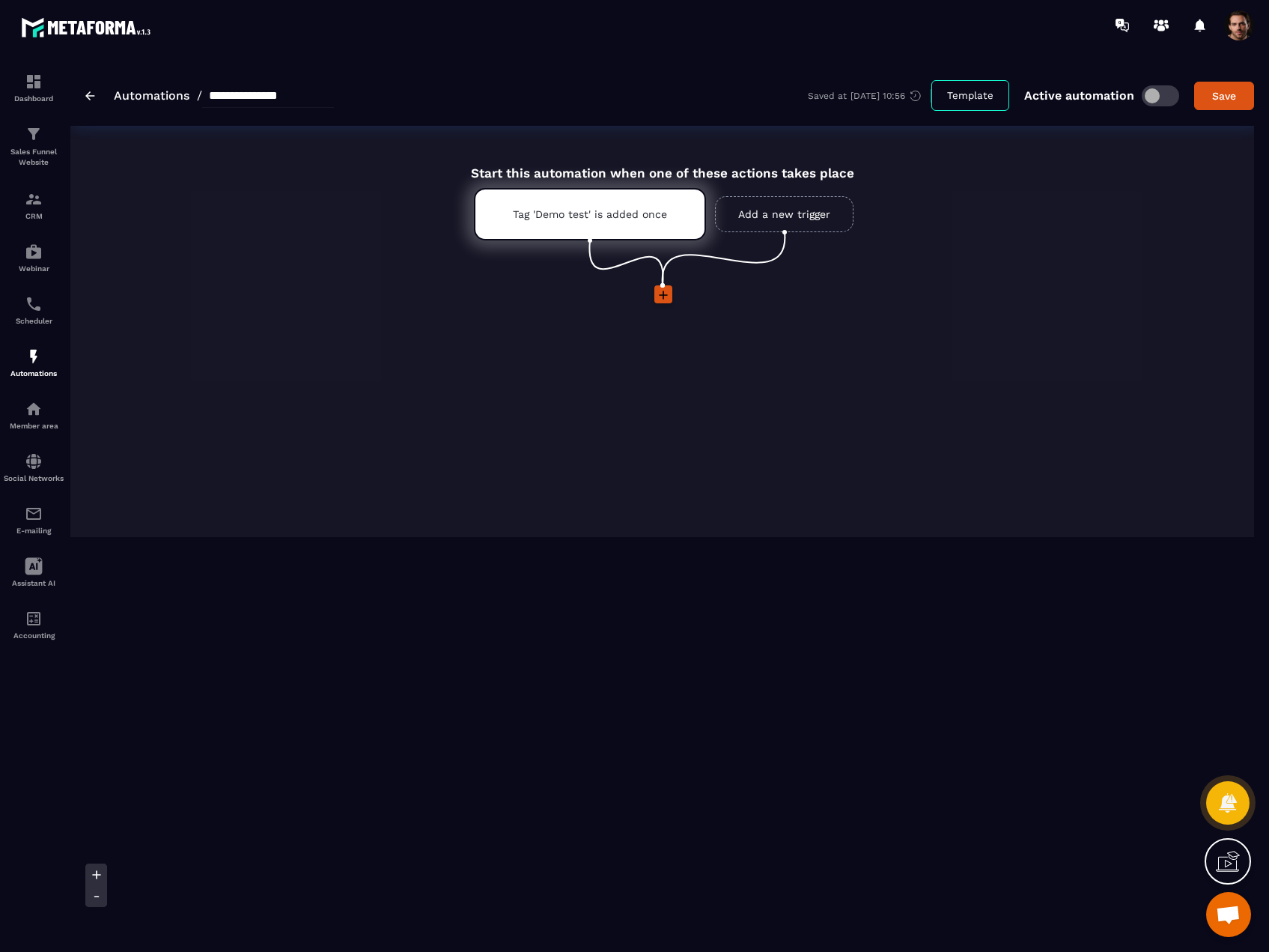
click at [662, 298] on icon at bounding box center [663, 294] width 15 height 15
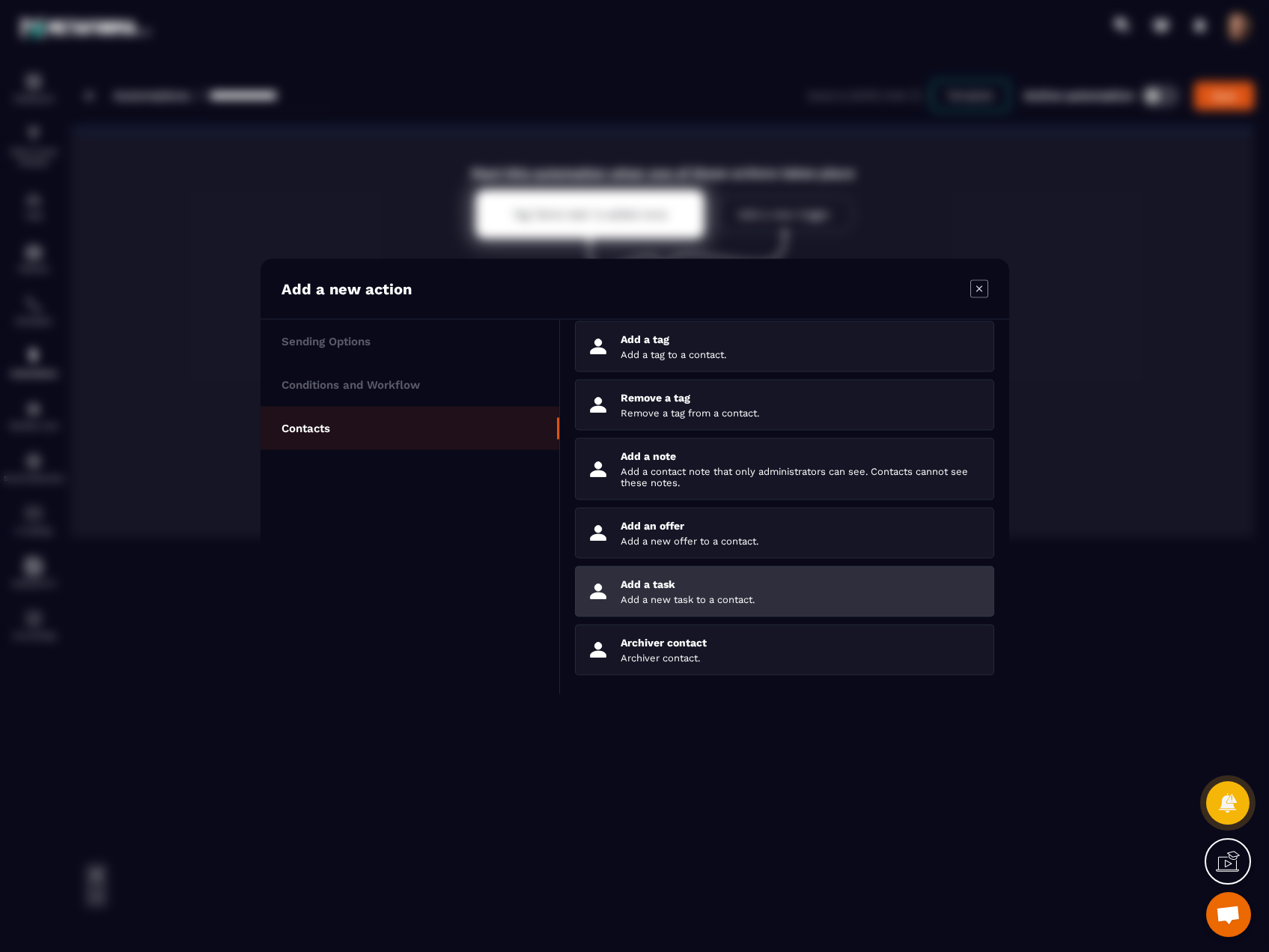
scroll to position [0, 0]
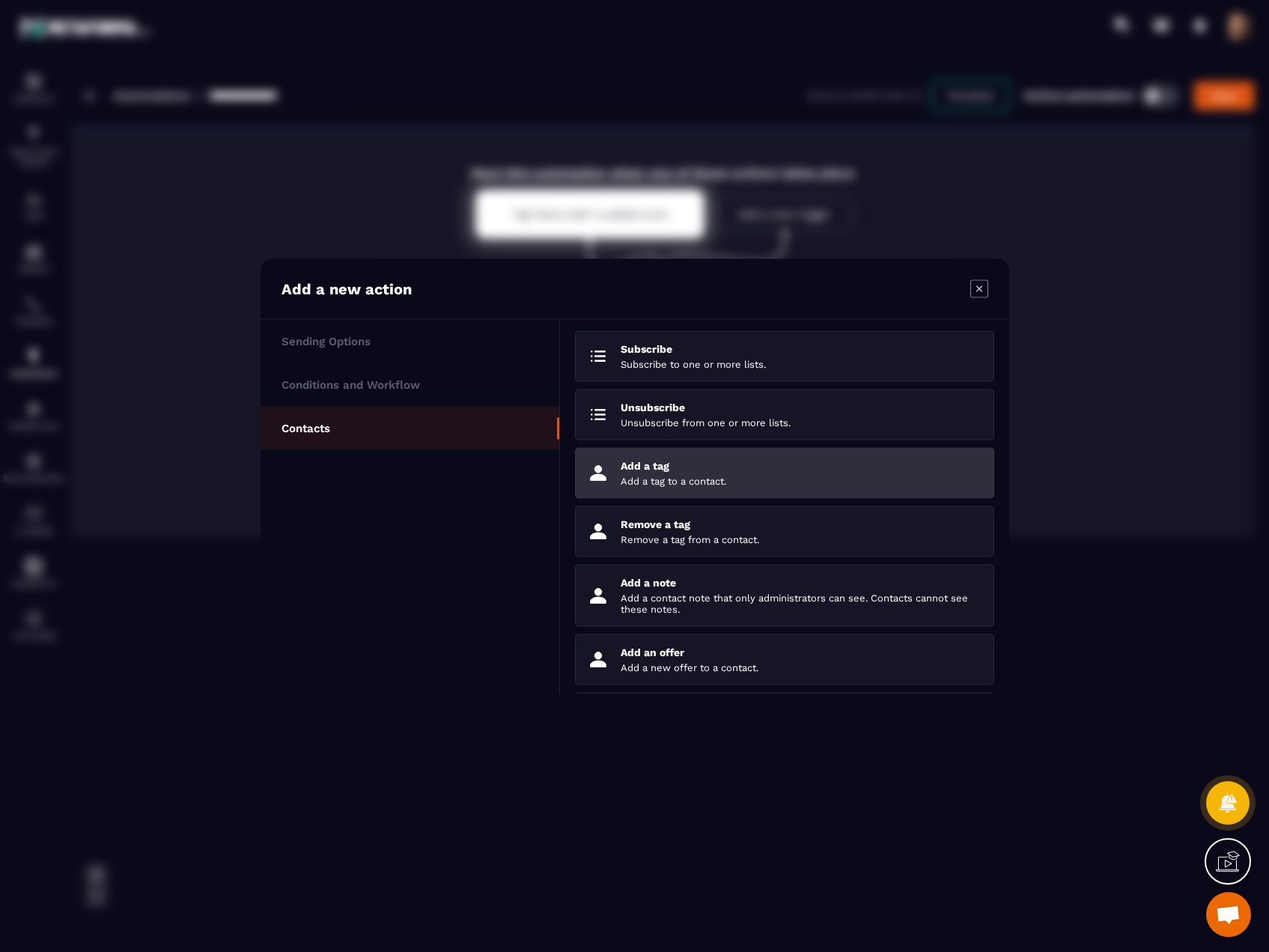
click at [714, 480] on p "Add a tag to a contact." at bounding box center [802, 479] width 362 height 11
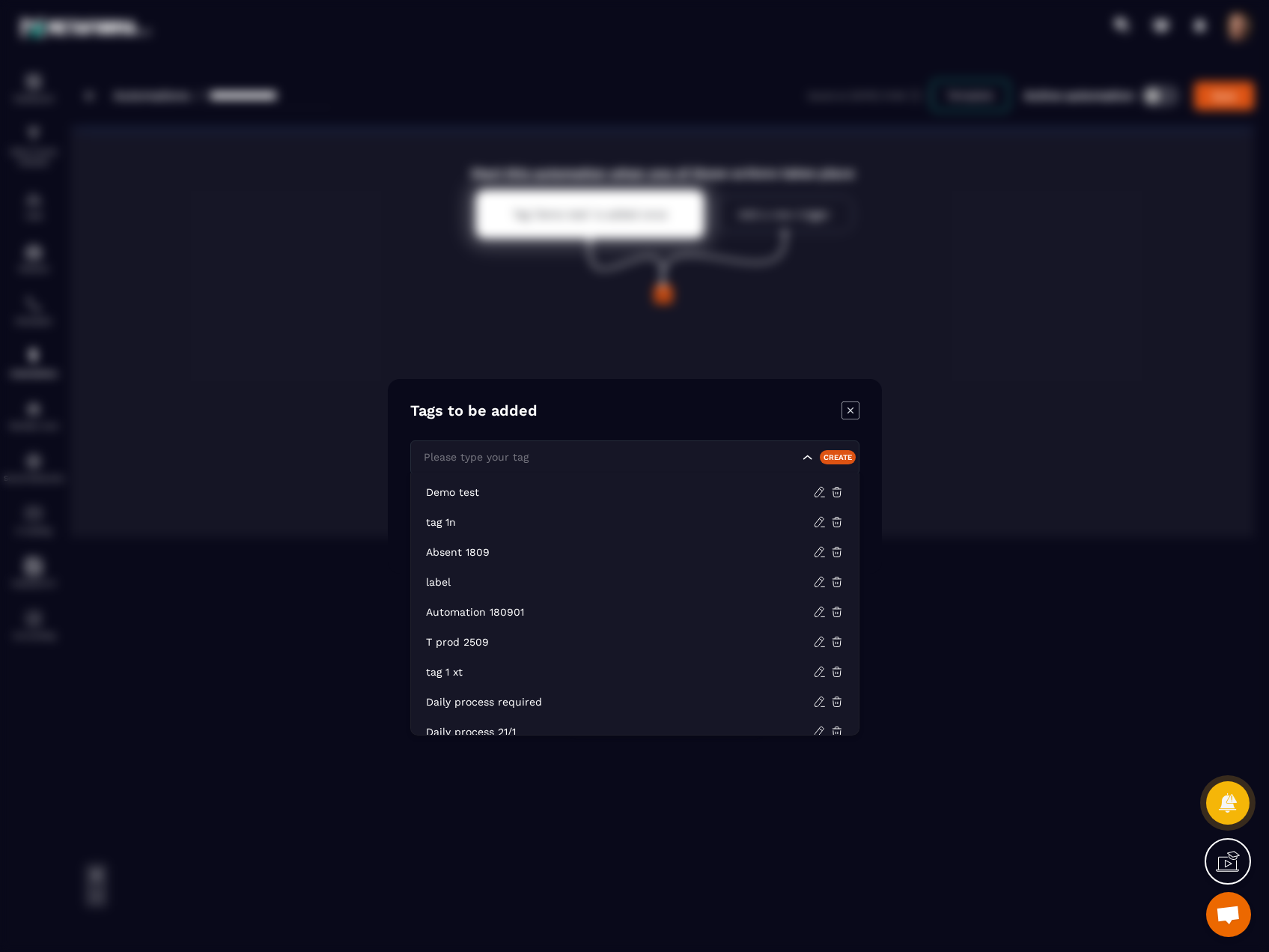
click at [595, 461] on input "Search for option" at bounding box center [610, 456] width 379 height 16
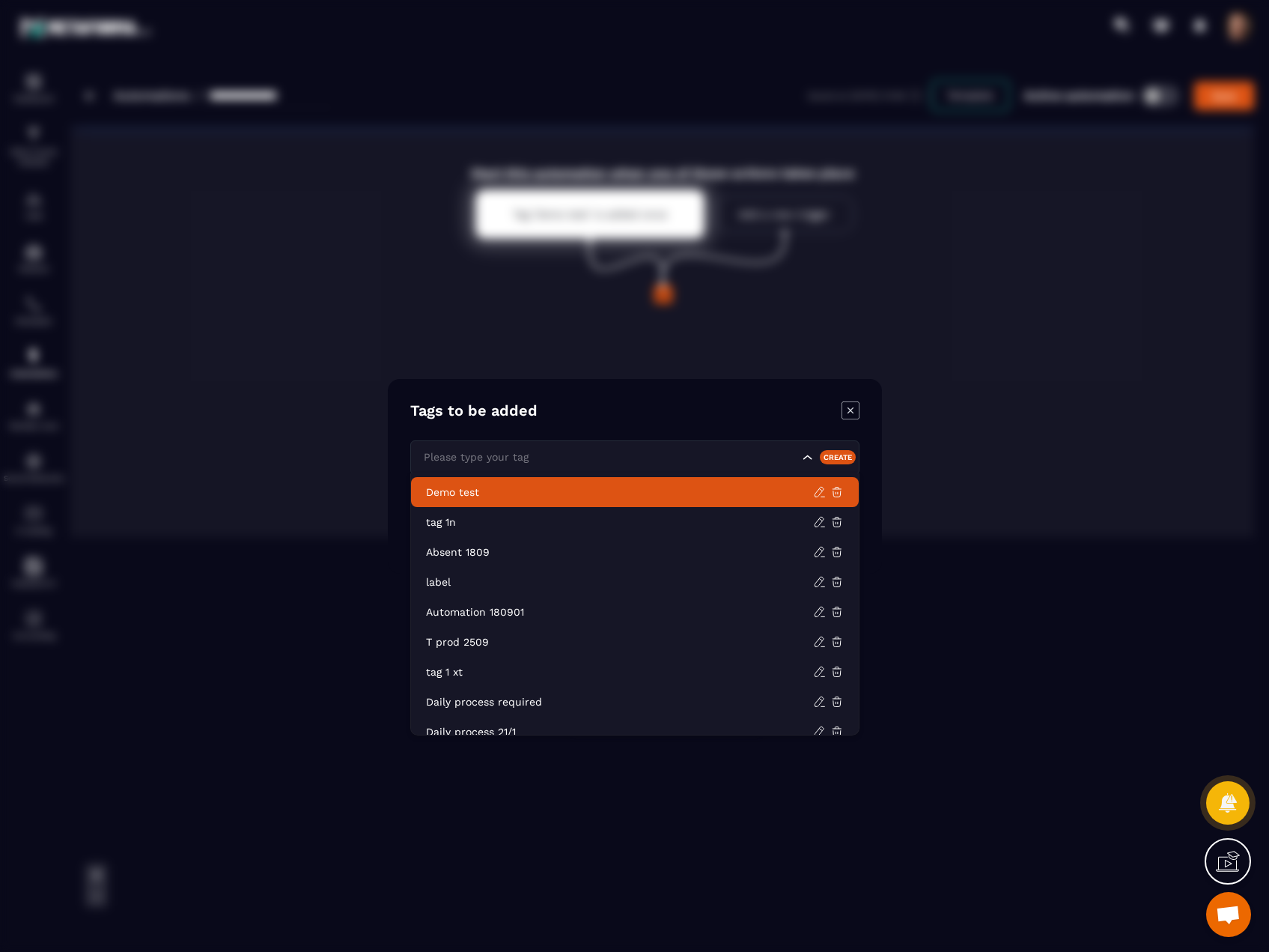
click at [499, 491] on p "Demo test" at bounding box center [620, 491] width 387 height 15
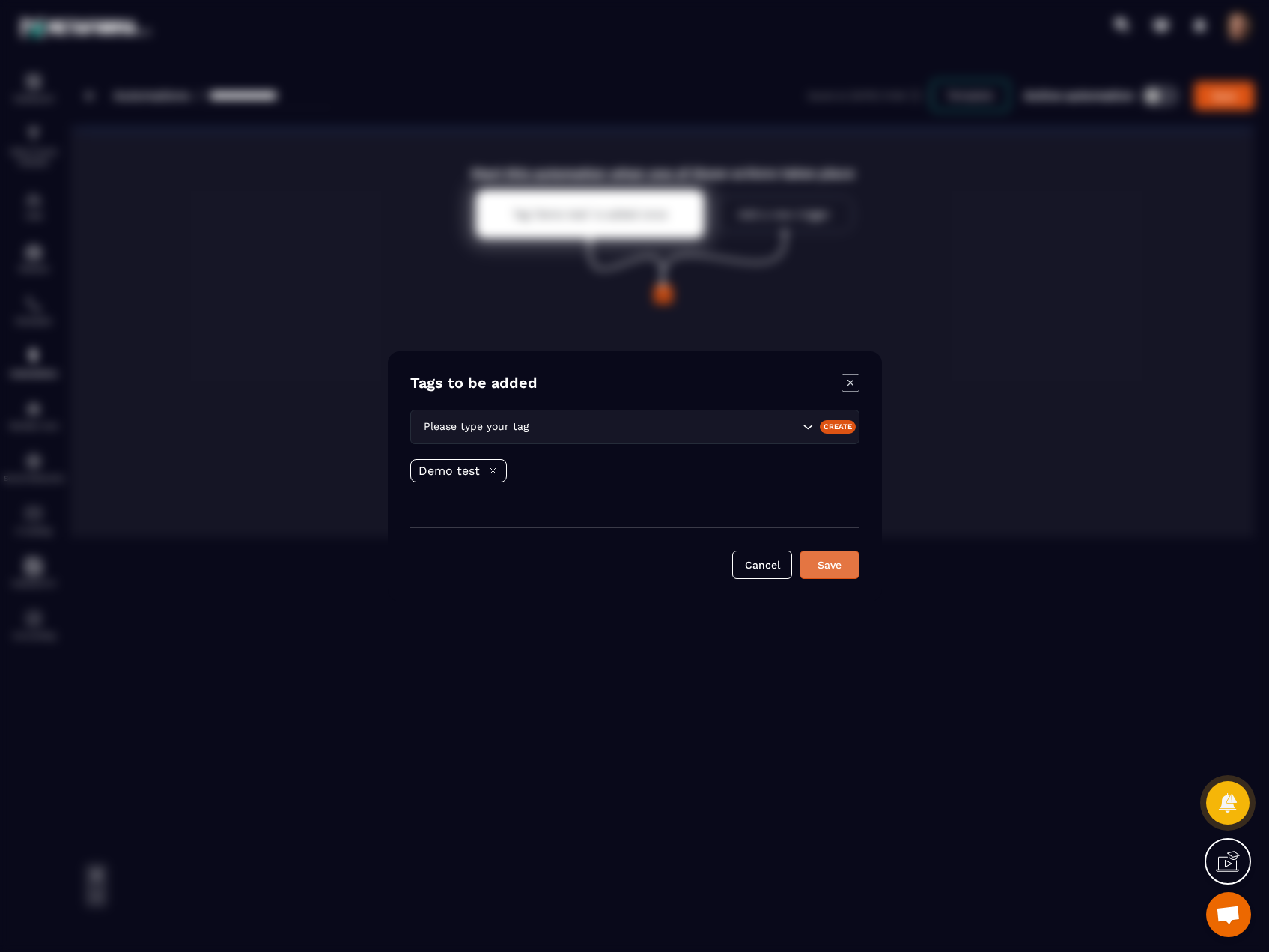
click at [826, 565] on button "Save" at bounding box center [830, 564] width 60 height 28
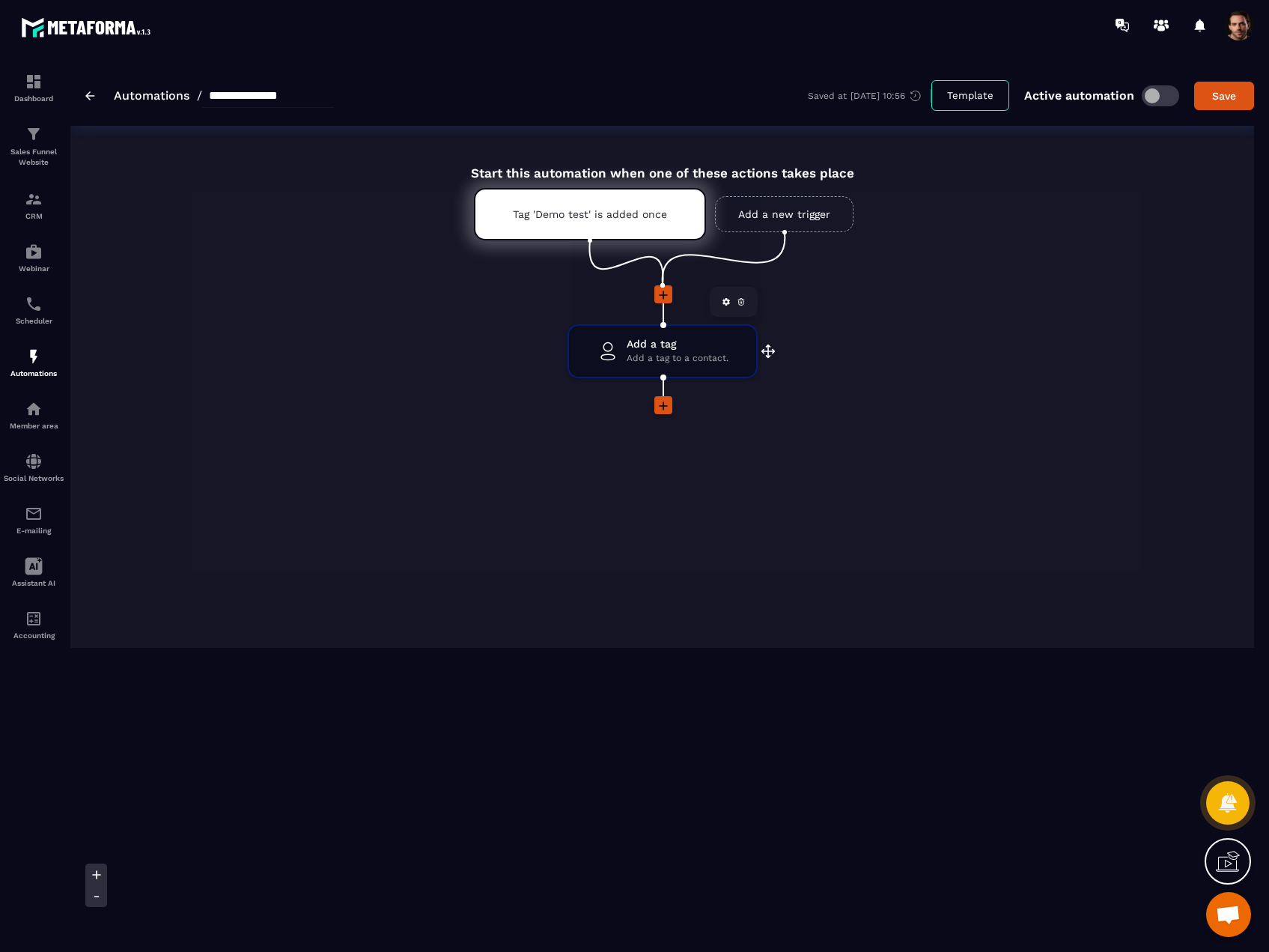
click at [700, 349] on span "Add a tag" at bounding box center [678, 343] width 102 height 15
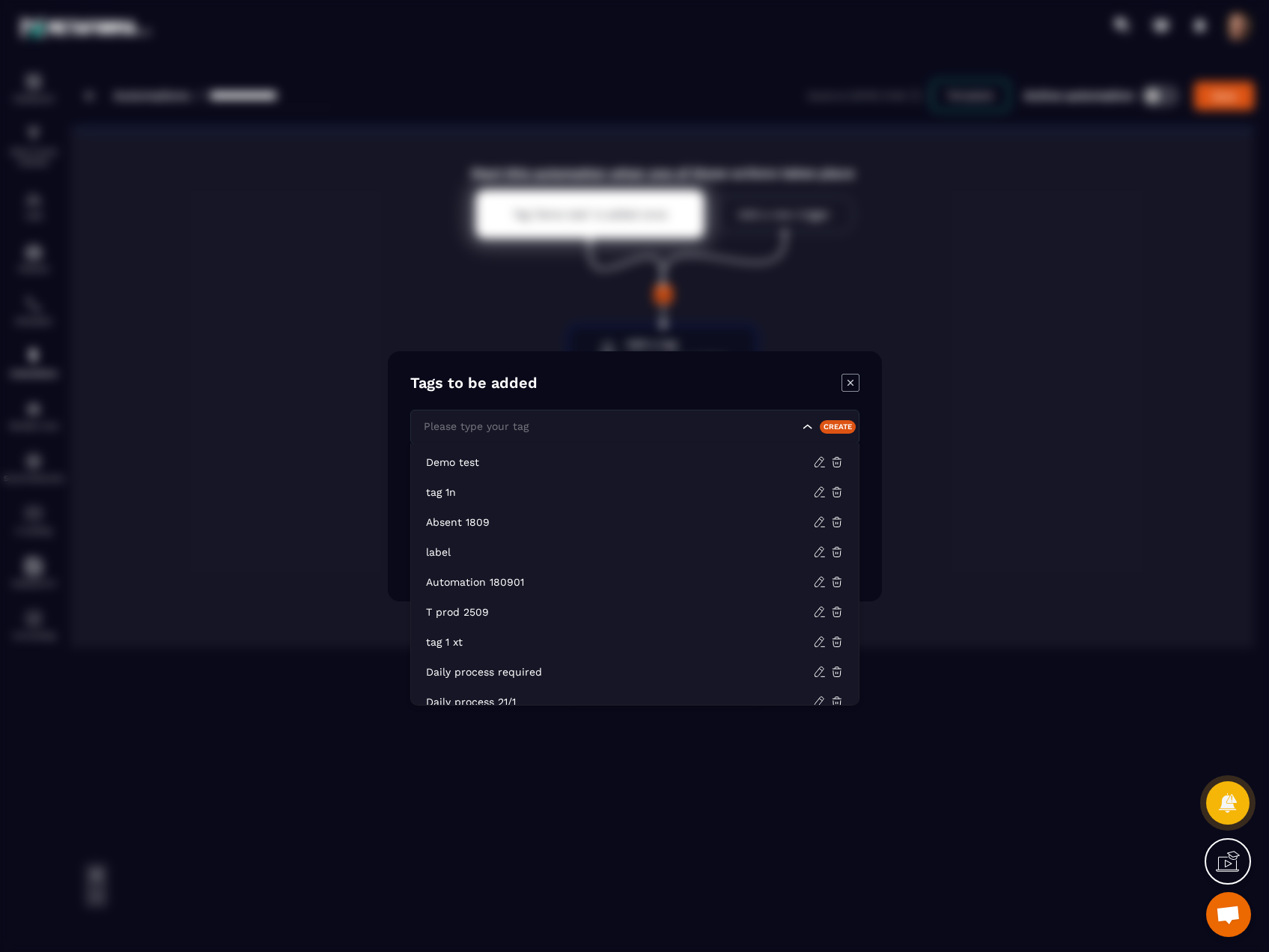
click at [722, 429] on input "Search for option" at bounding box center [610, 426] width 379 height 16
click at [844, 379] on icon "Modal window" at bounding box center [851, 382] width 18 height 18
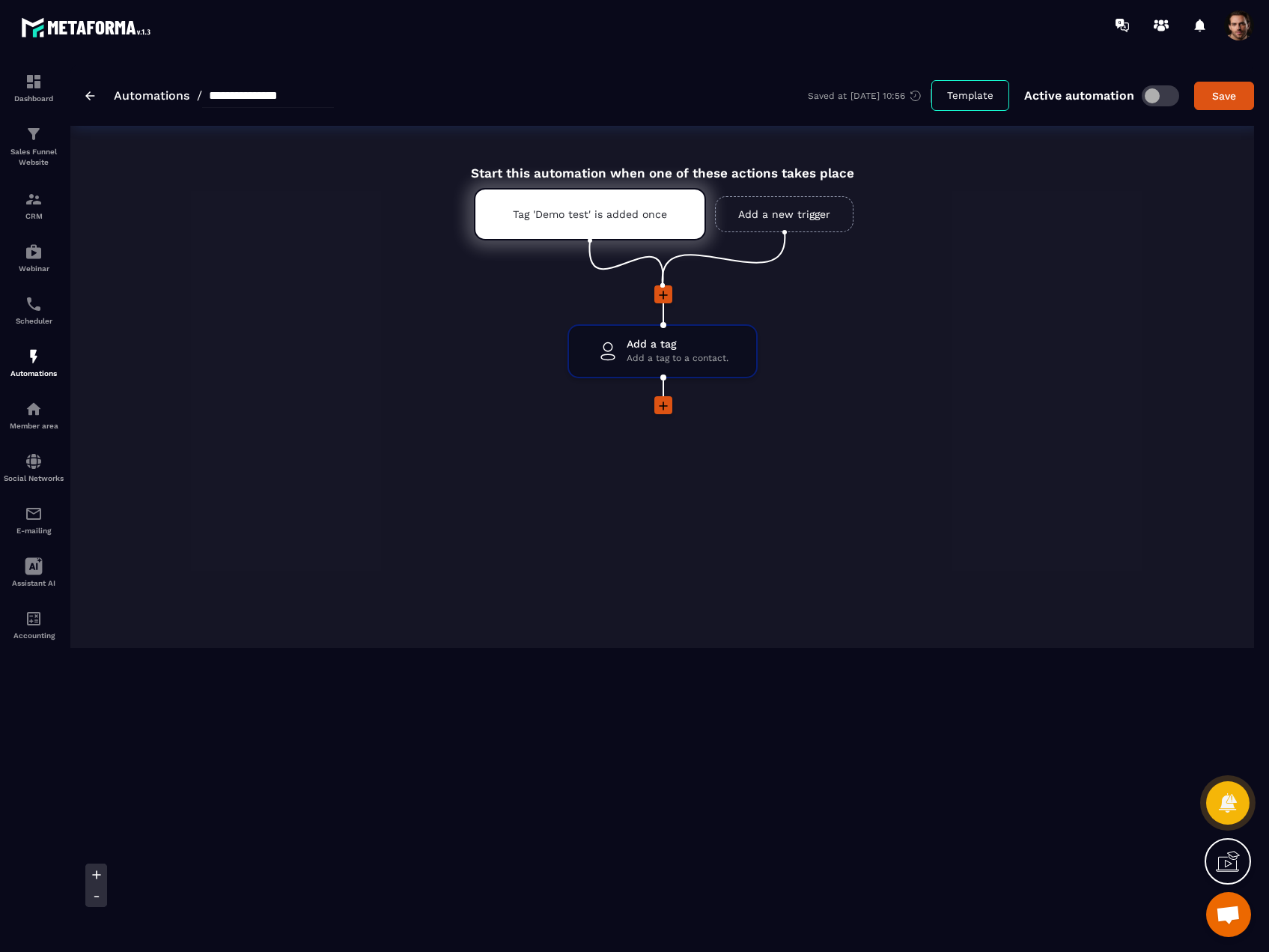
click at [656, 410] on icon at bounding box center [663, 405] width 15 height 15
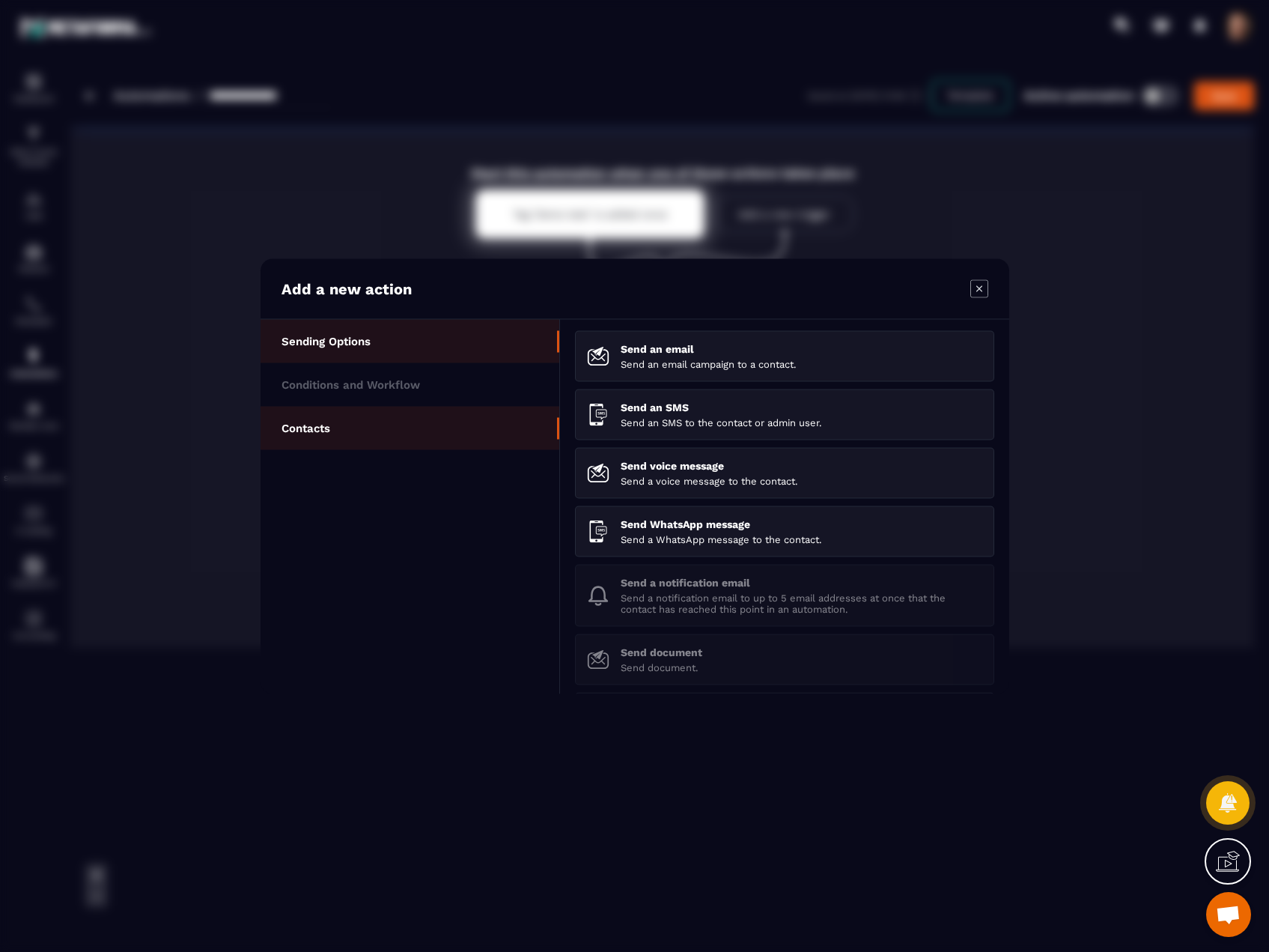
click at [297, 436] on li "Contacts" at bounding box center [410, 427] width 299 height 43
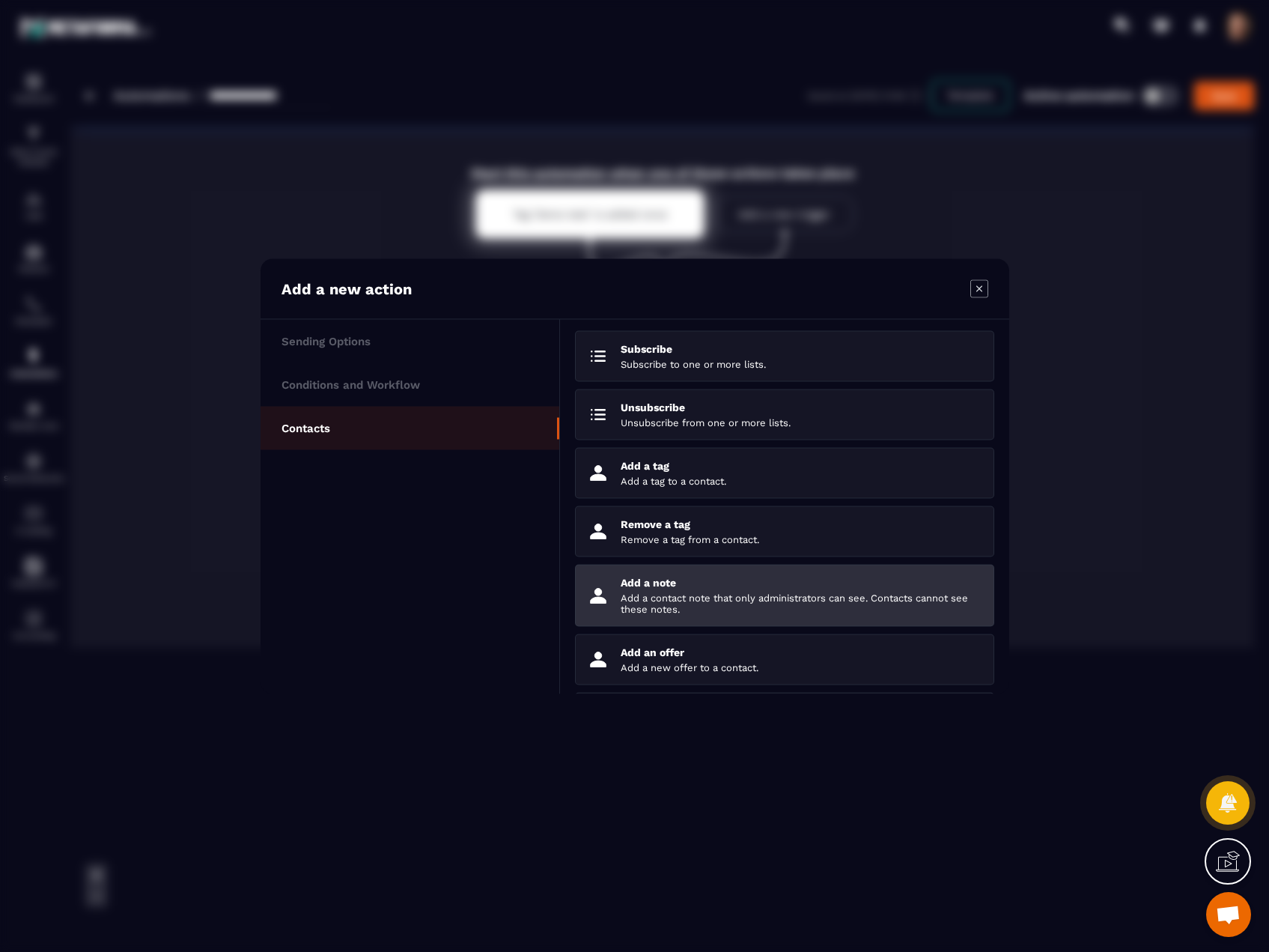
scroll to position [127, 0]
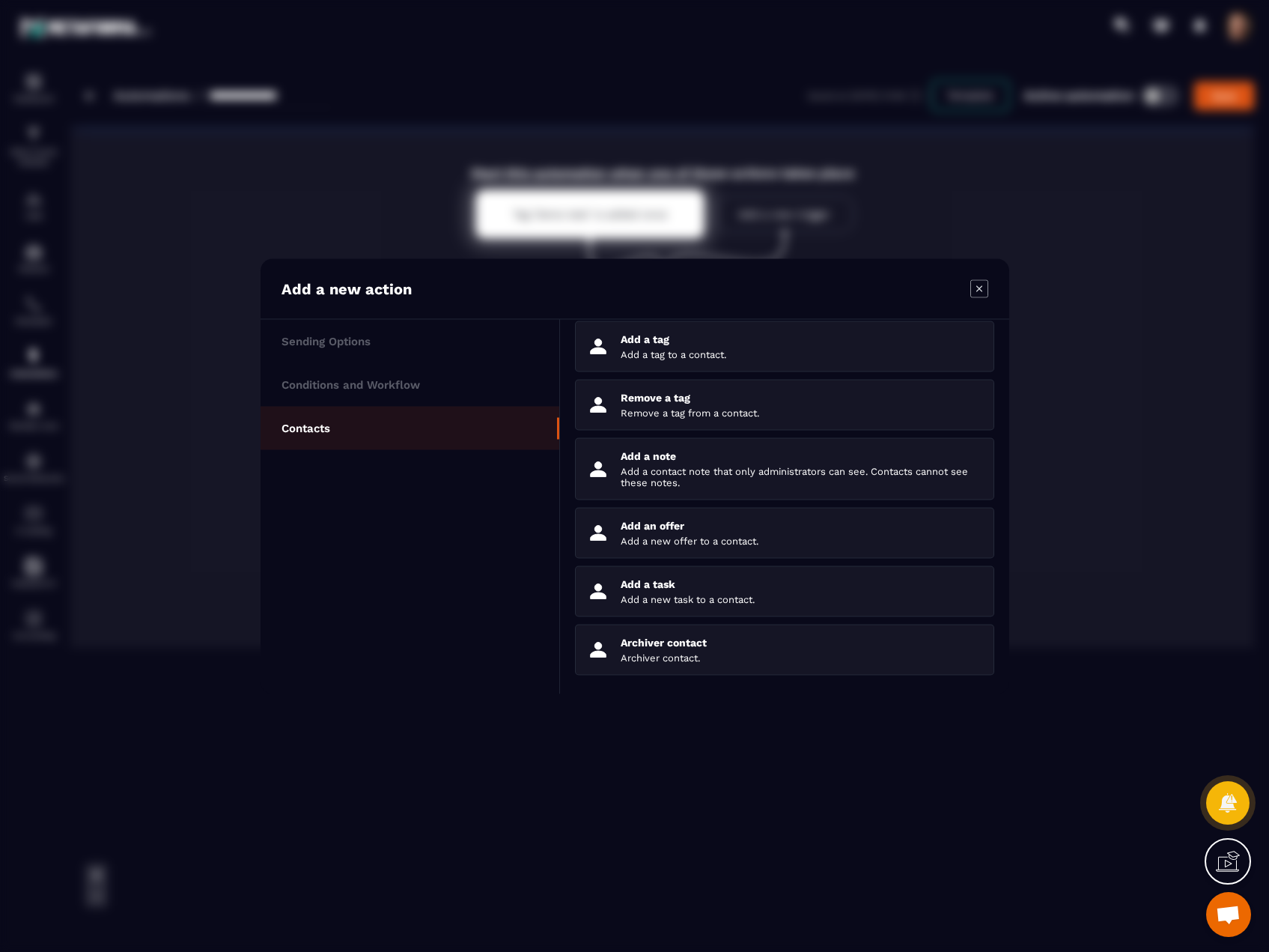
click at [977, 287] on icon "Modal window" at bounding box center [978, 287] width 6 height 6
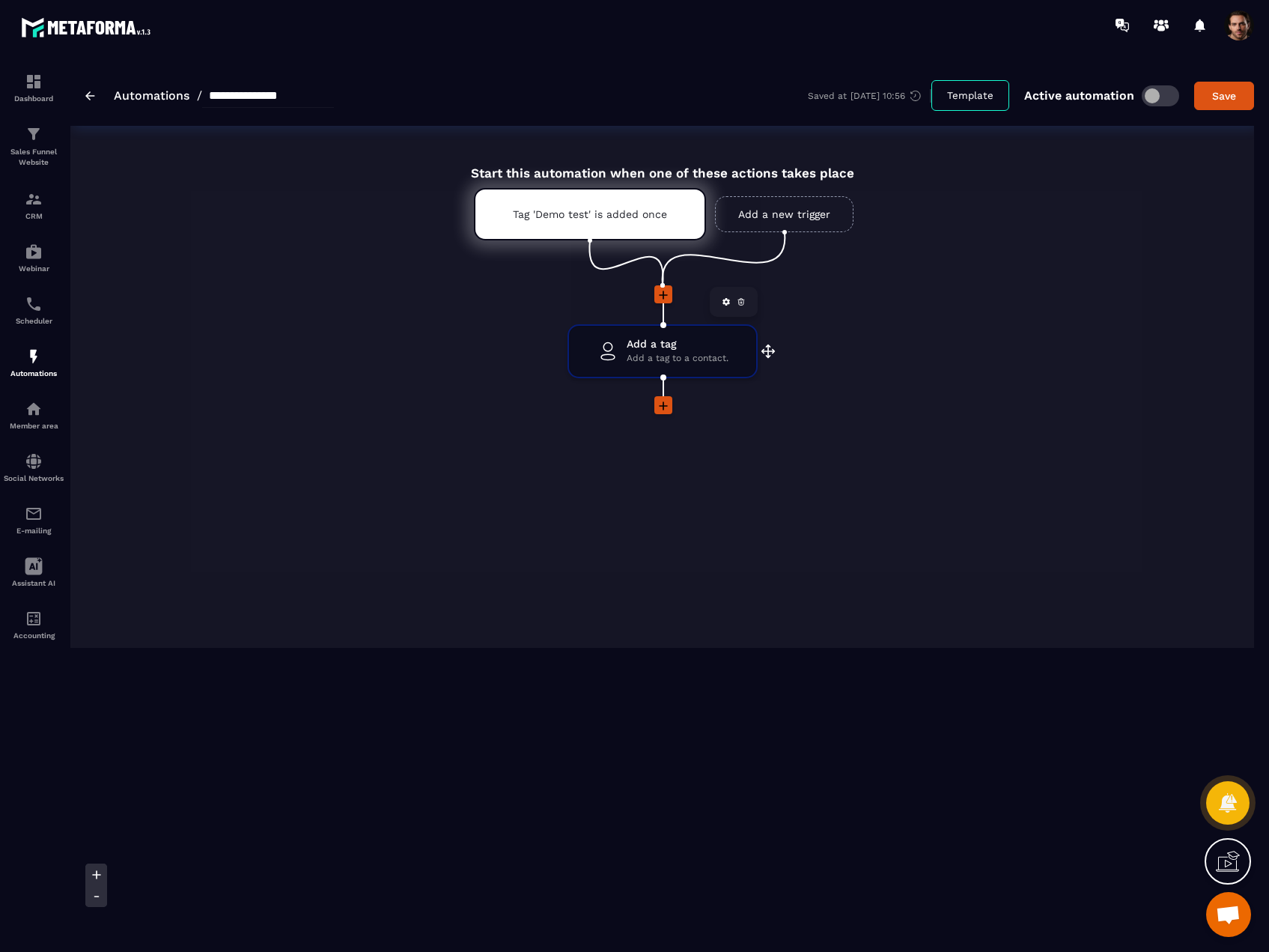
click at [740, 306] on icon at bounding box center [741, 301] width 9 height 9
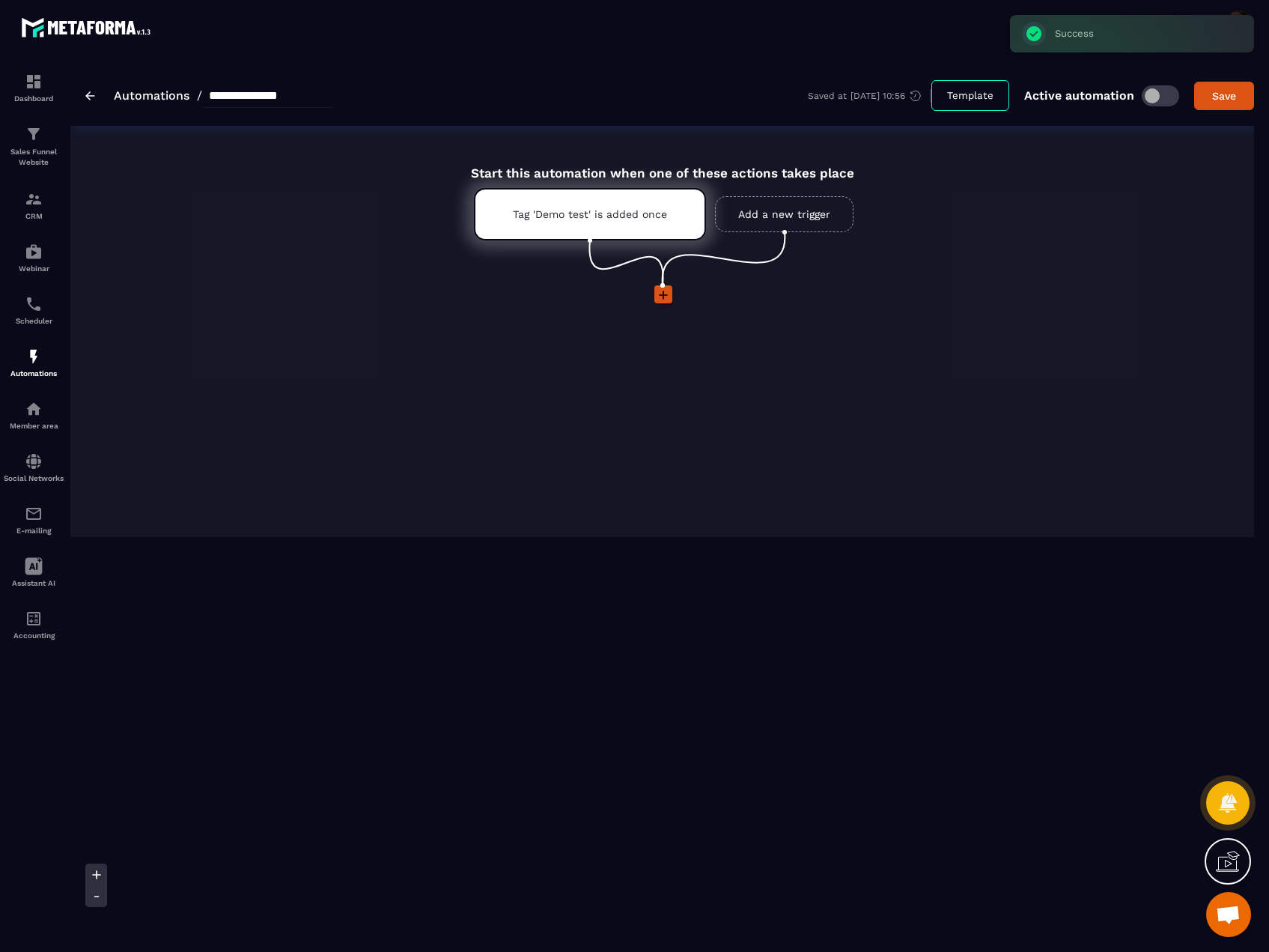
click at [665, 297] on icon at bounding box center [663, 294] width 15 height 15
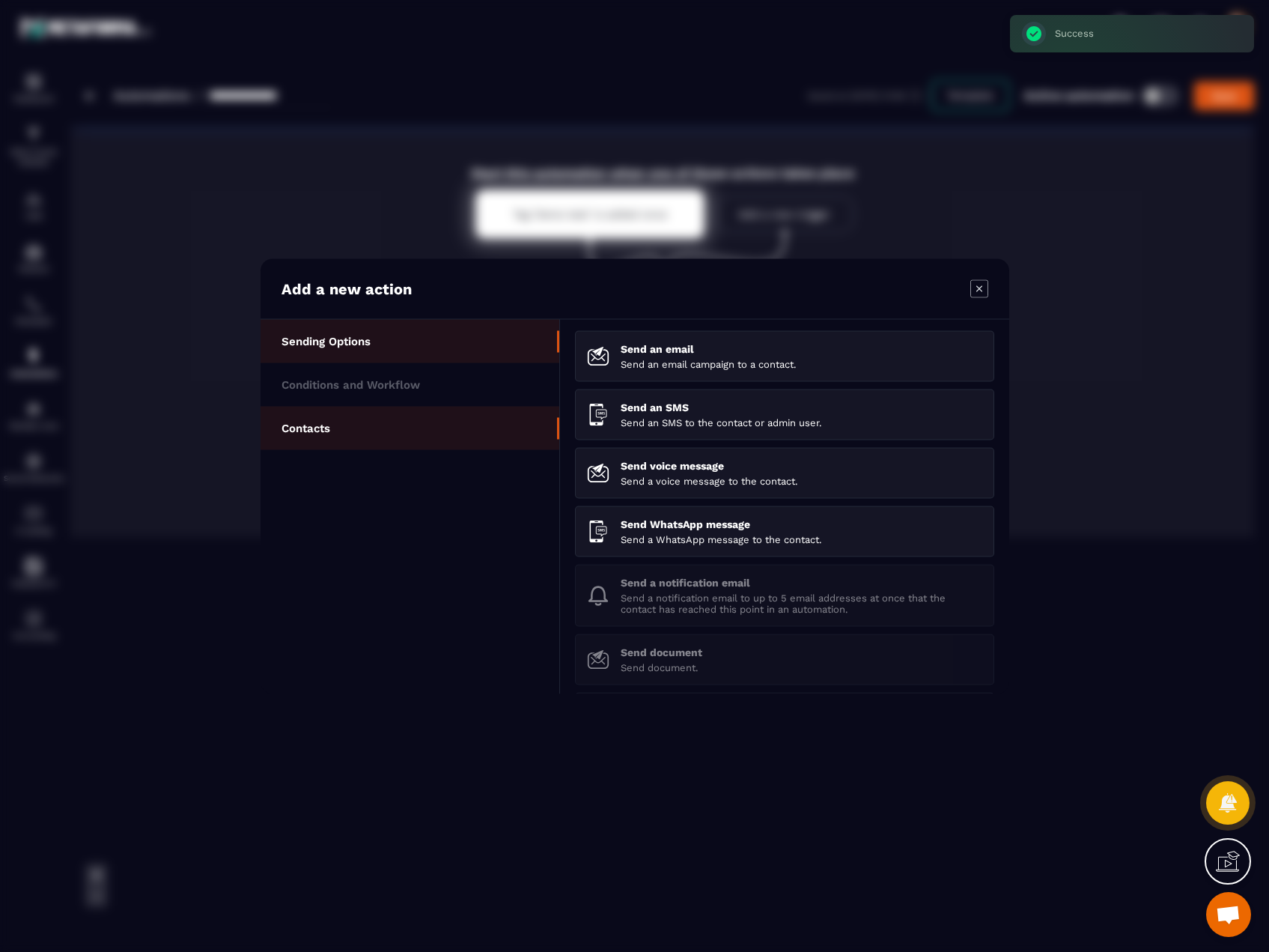
click at [331, 420] on li "Contacts" at bounding box center [410, 427] width 299 height 43
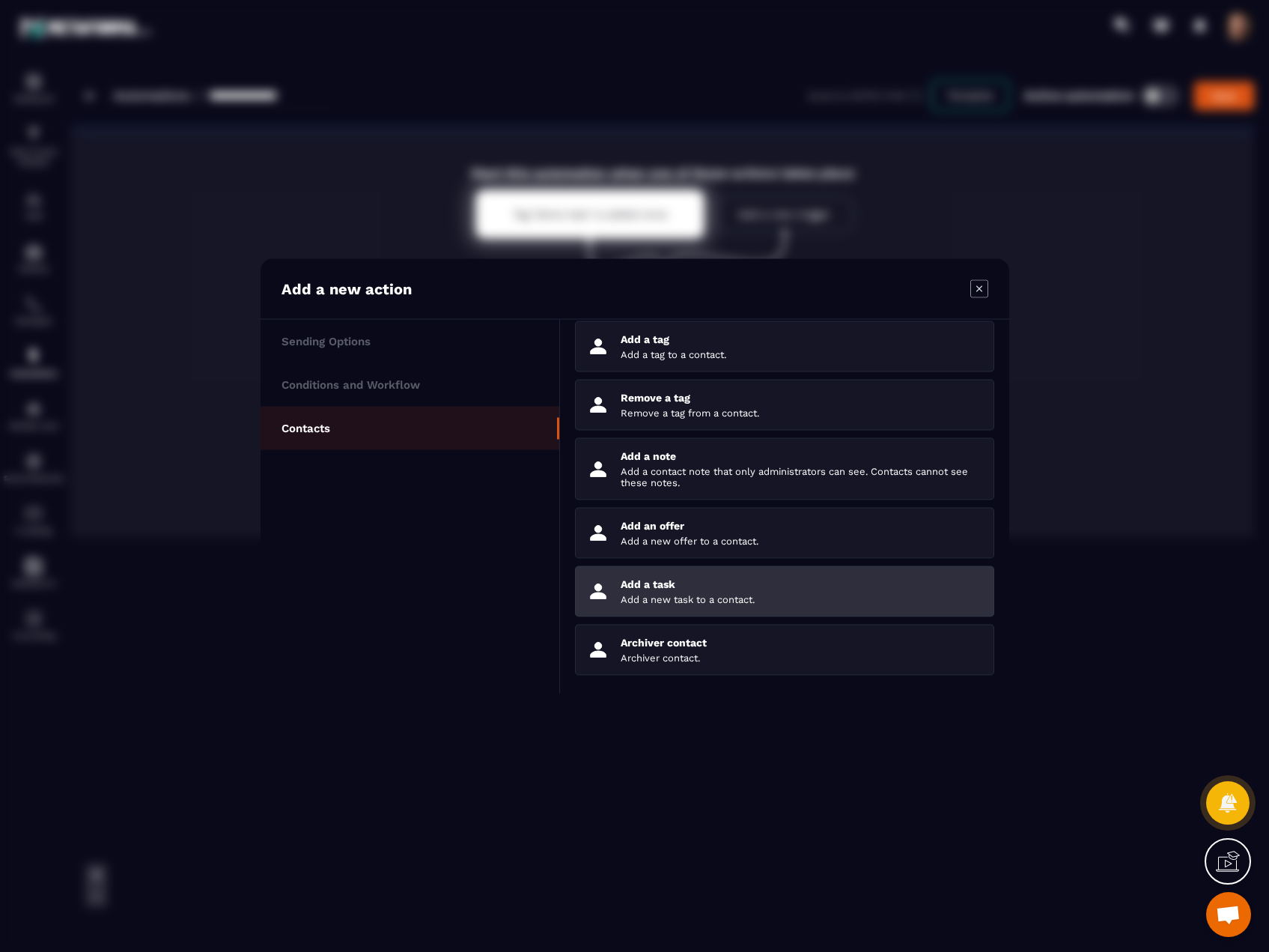
click at [710, 590] on div "Add a task Add a new task to a contact." at bounding box center [802, 590] width 362 height 27
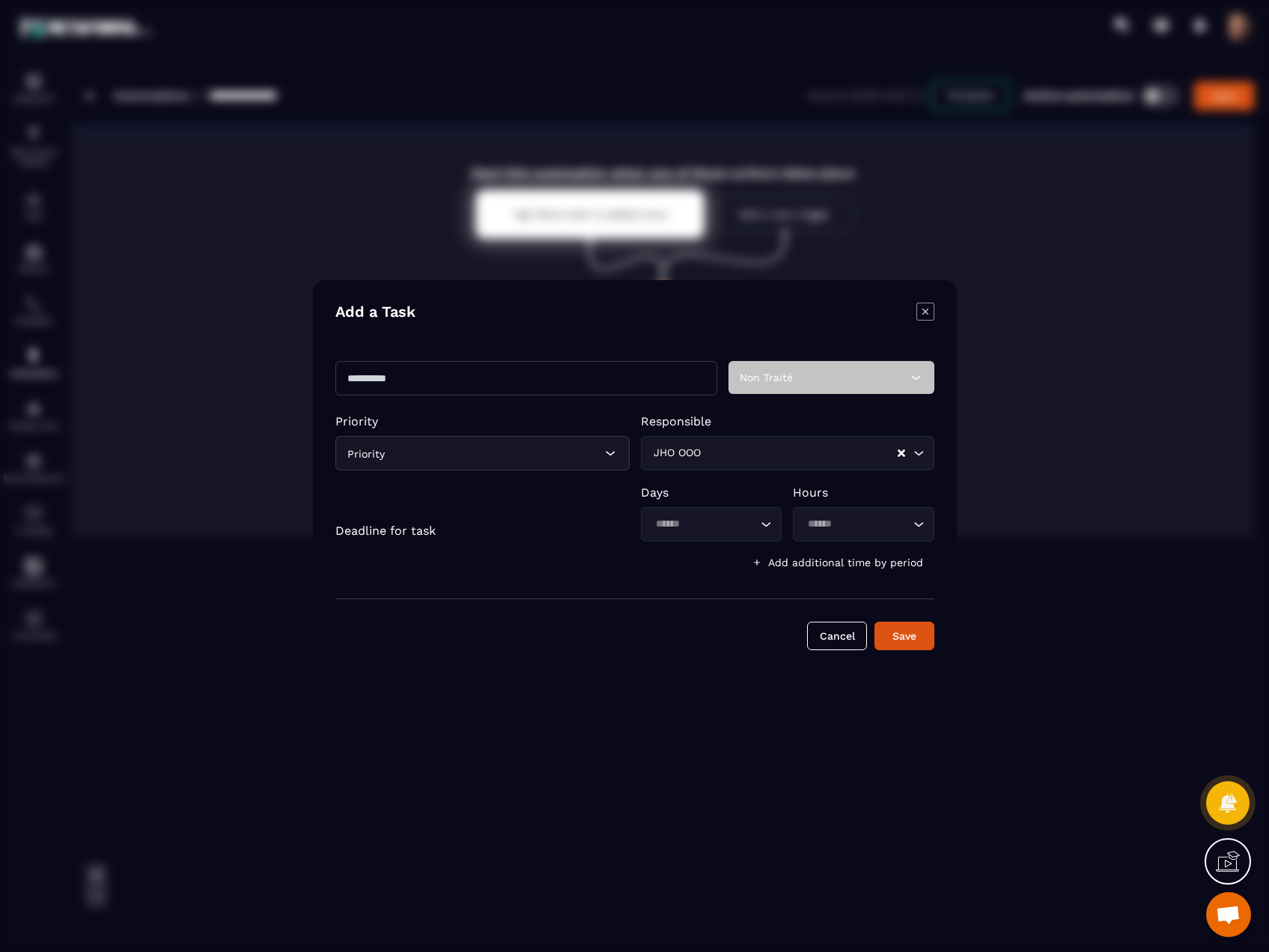
click at [478, 377] on input "Modal window" at bounding box center [527, 378] width 382 height 34
type input "********"
click at [828, 374] on div "Non Traité" at bounding box center [831, 377] width 206 height 33
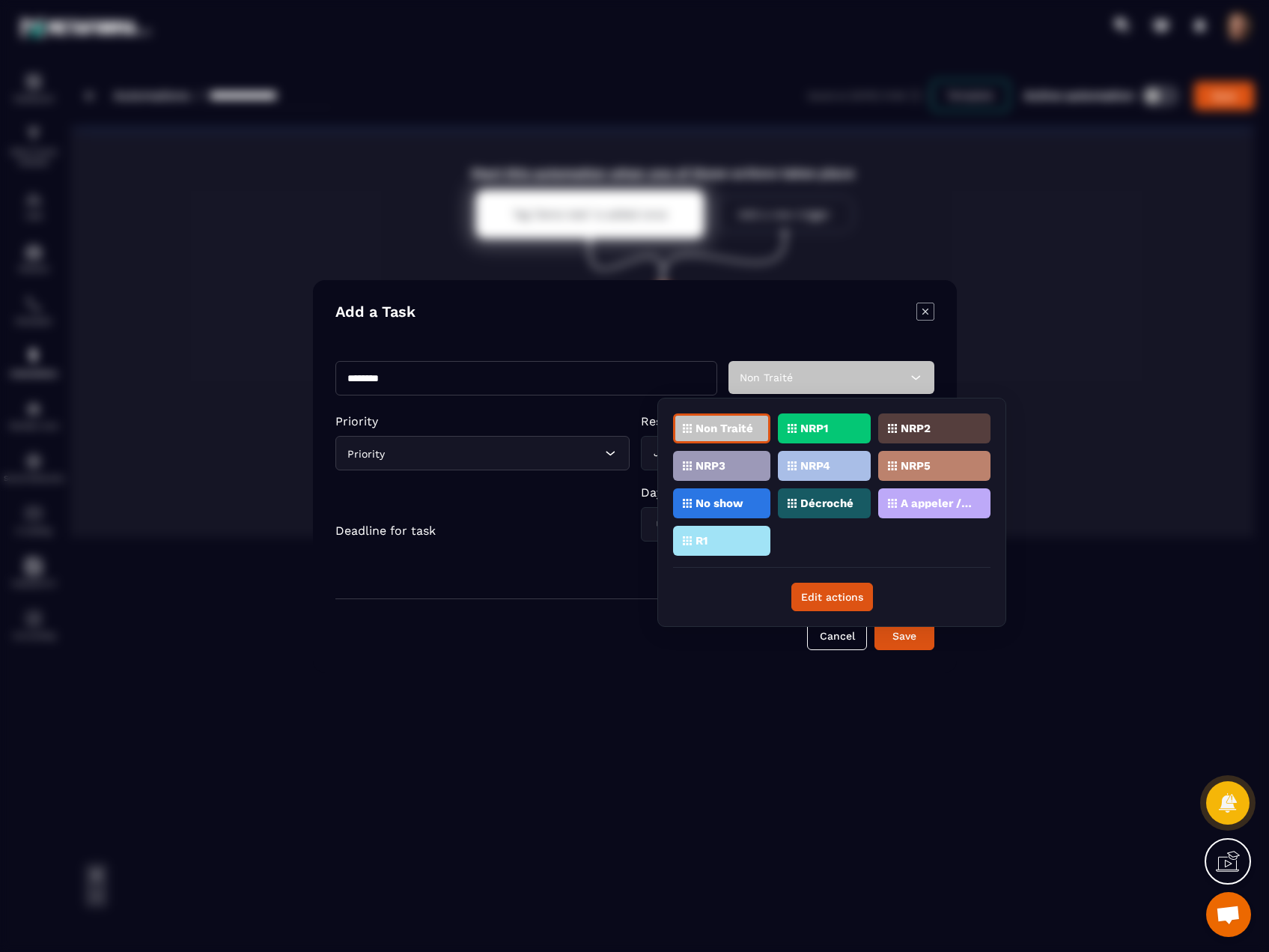
click at [832, 429] on div "NRP1" at bounding box center [825, 428] width 93 height 30
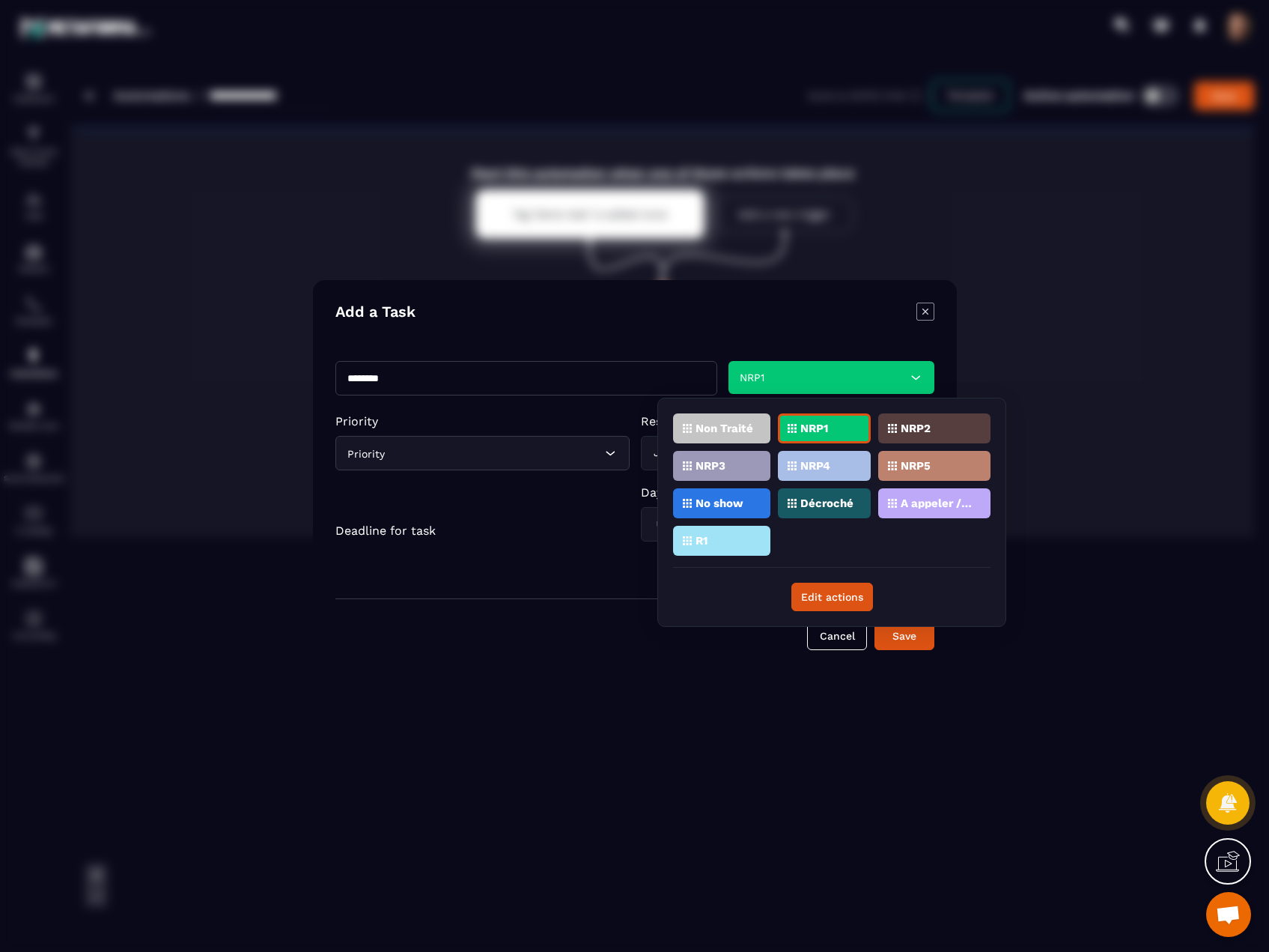
click at [572, 562] on div "Deadline for task" at bounding box center [483, 530] width 294 height 90
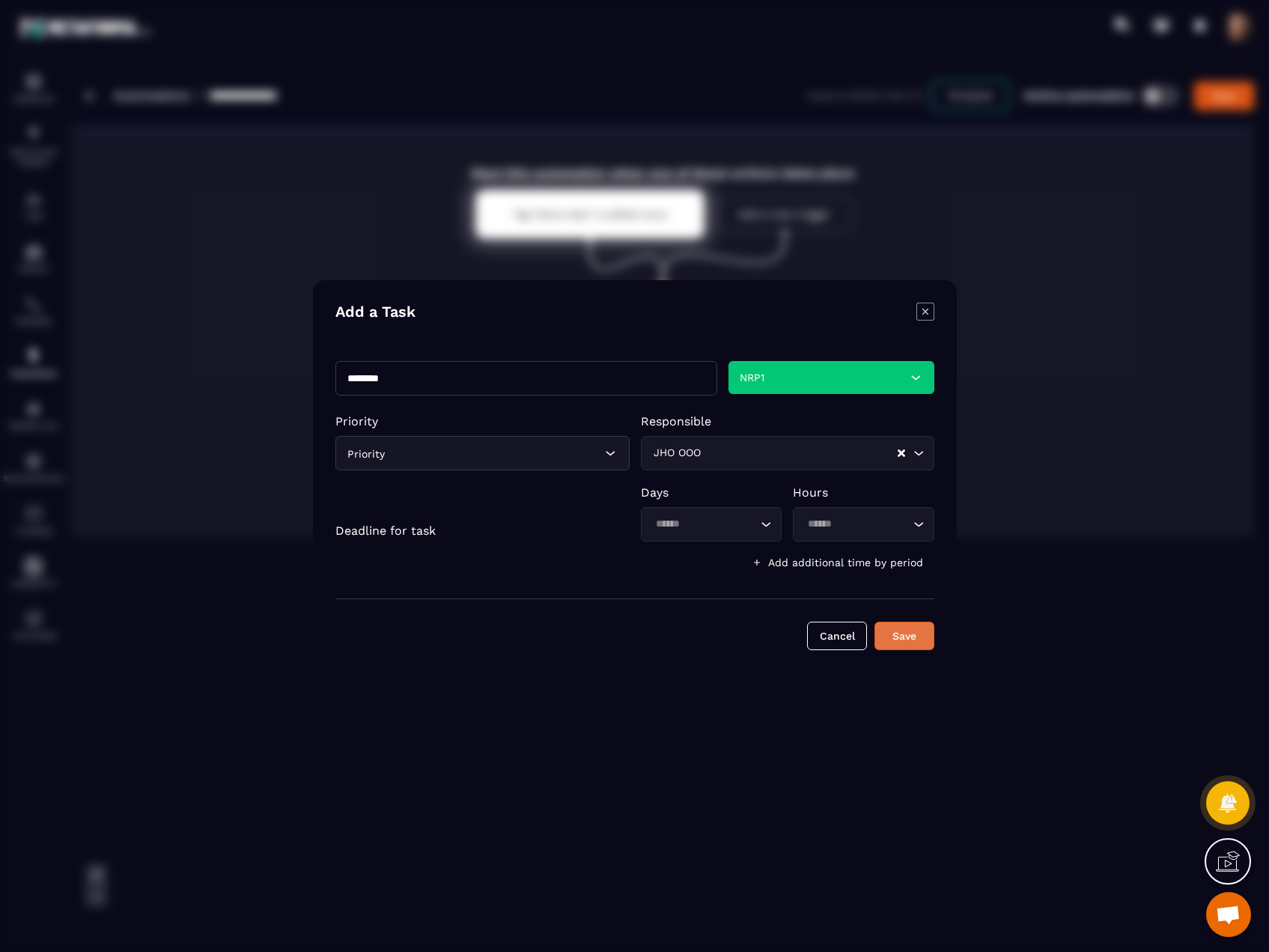
click at [910, 640] on button "Save" at bounding box center [905, 635] width 60 height 28
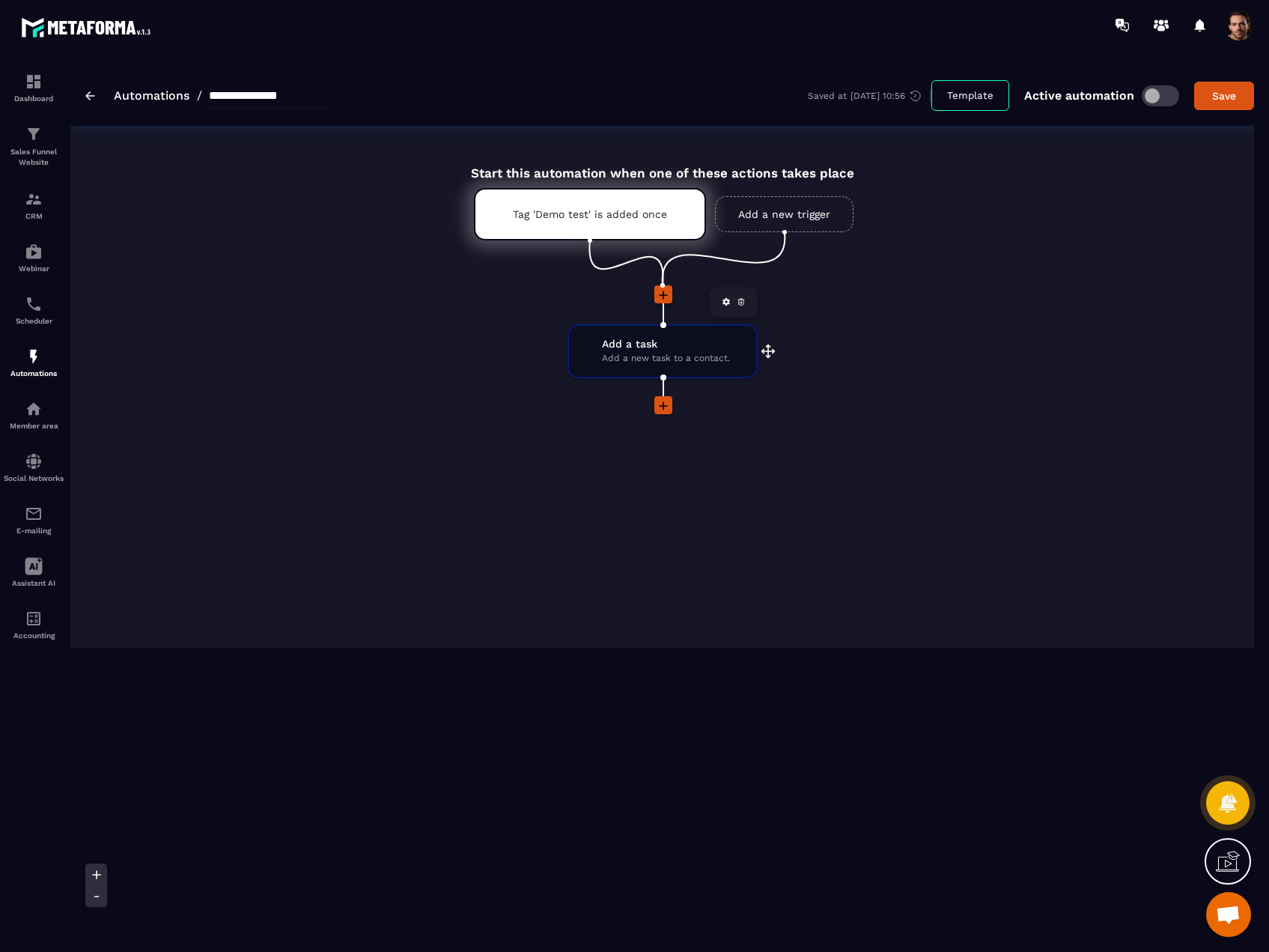
click at [709, 349] on span "Add a task" at bounding box center [665, 343] width 128 height 15
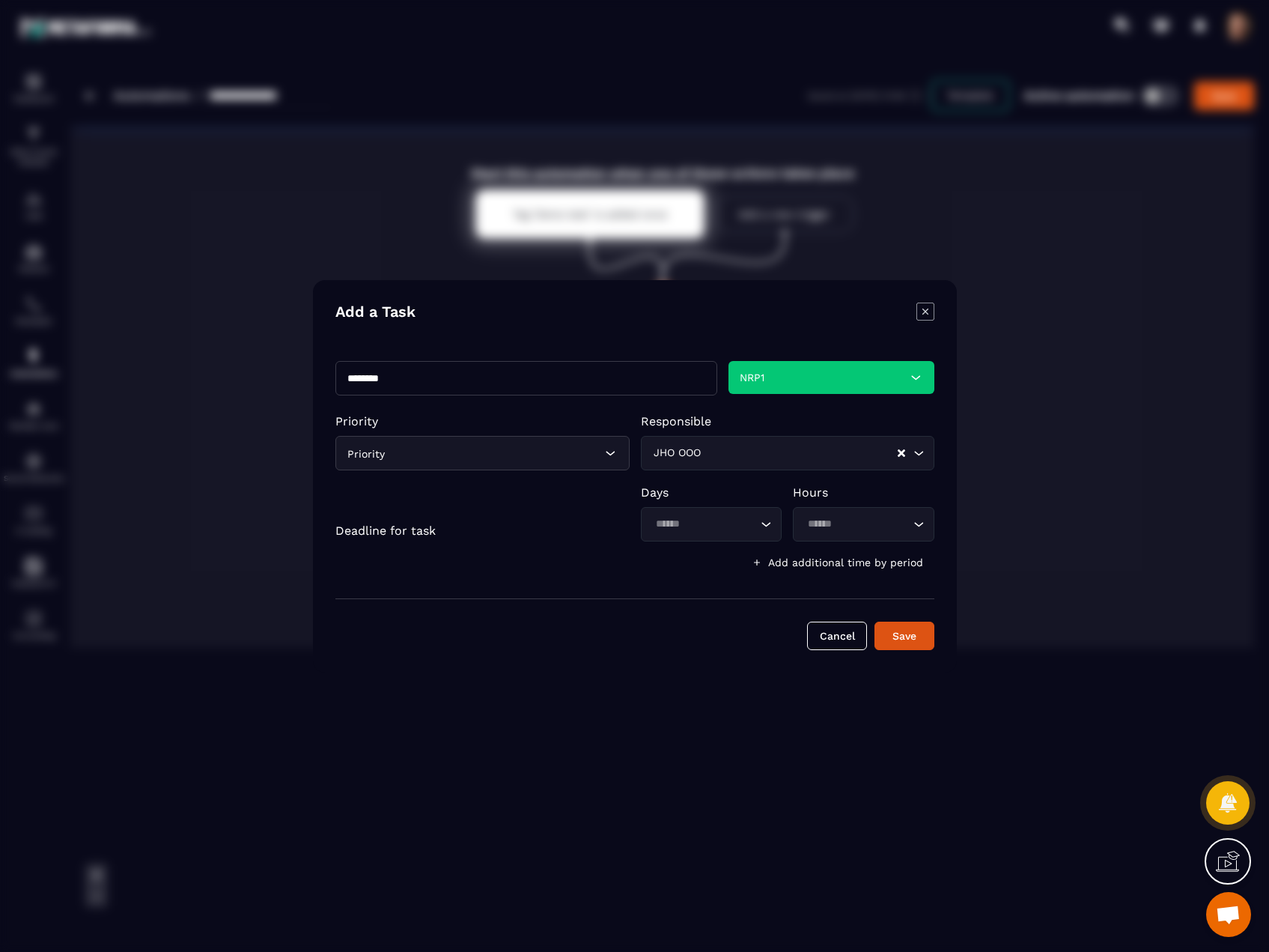
click at [922, 314] on icon "Modal window" at bounding box center [925, 311] width 18 height 18
